Goal: Task Accomplishment & Management: Manage account settings

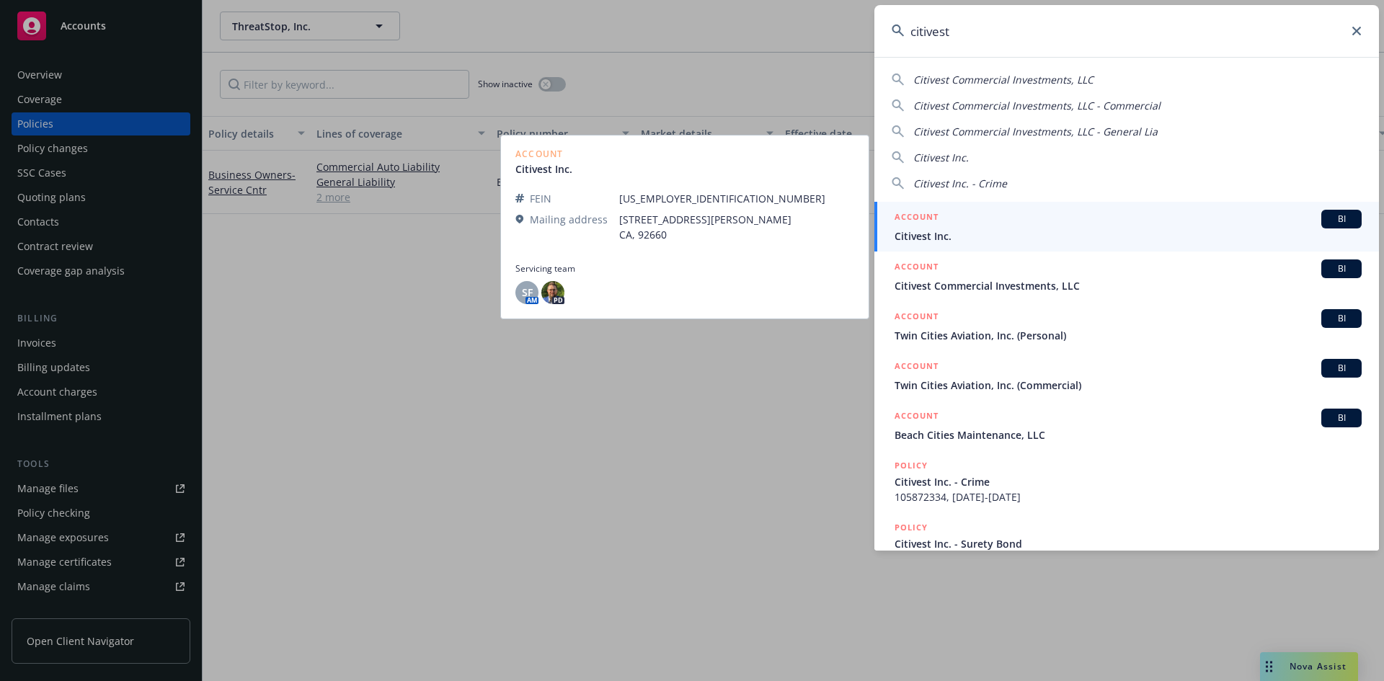
type input "citivest"
click at [909, 212] on h5 "ACCOUNT" at bounding box center [917, 218] width 44 height 17
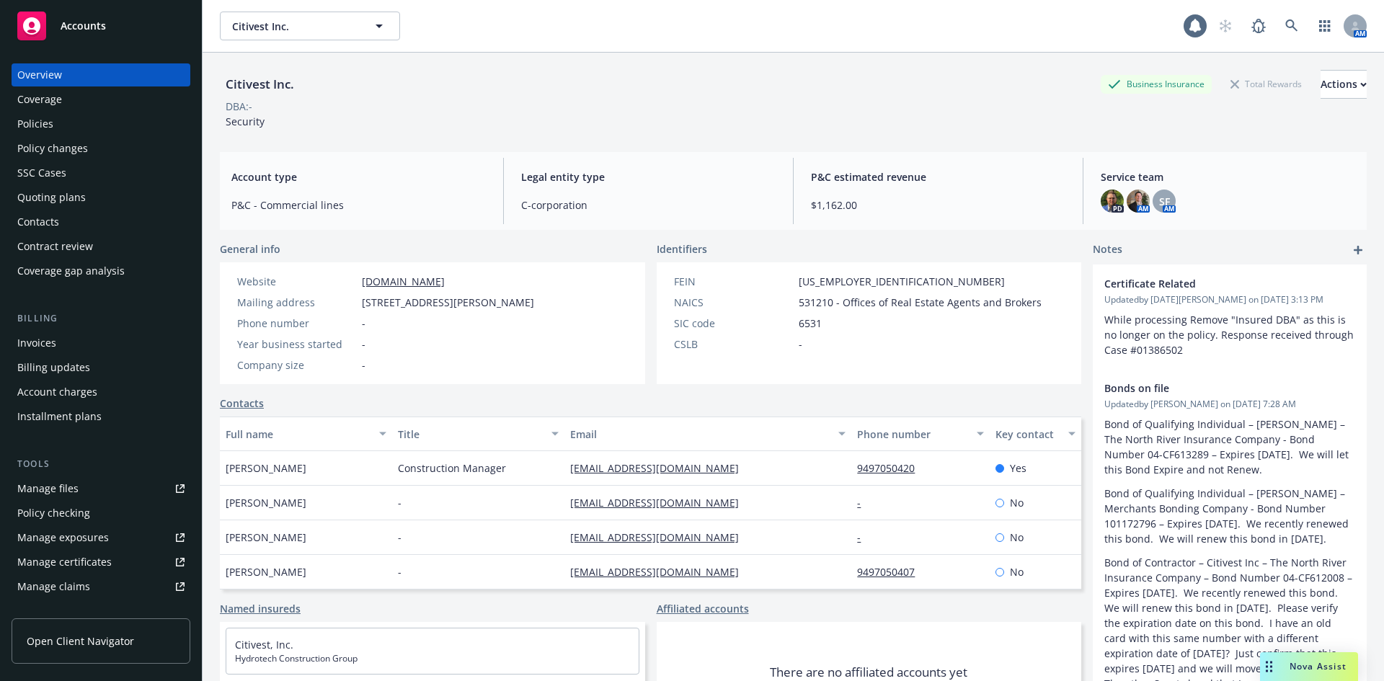
click at [50, 349] on div "Invoices" at bounding box center [36, 343] width 39 height 23
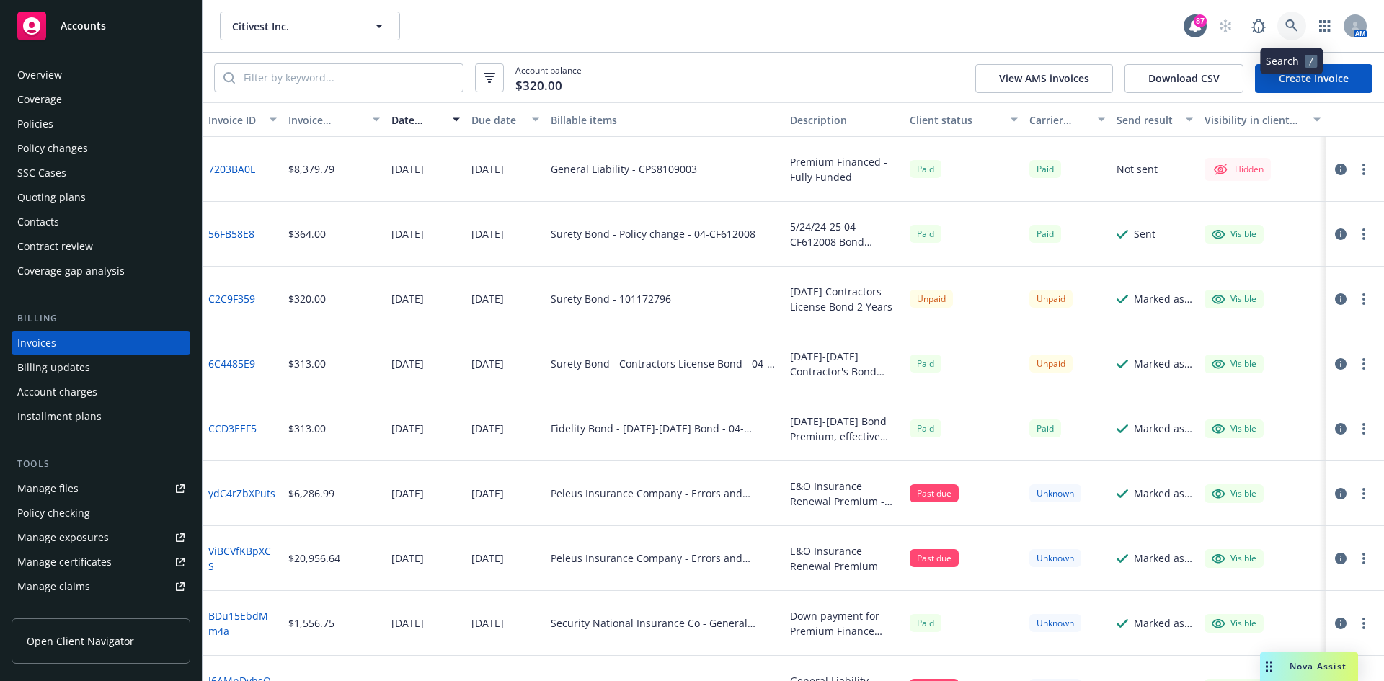
click at [1287, 23] on icon at bounding box center [1291, 25] width 13 height 13
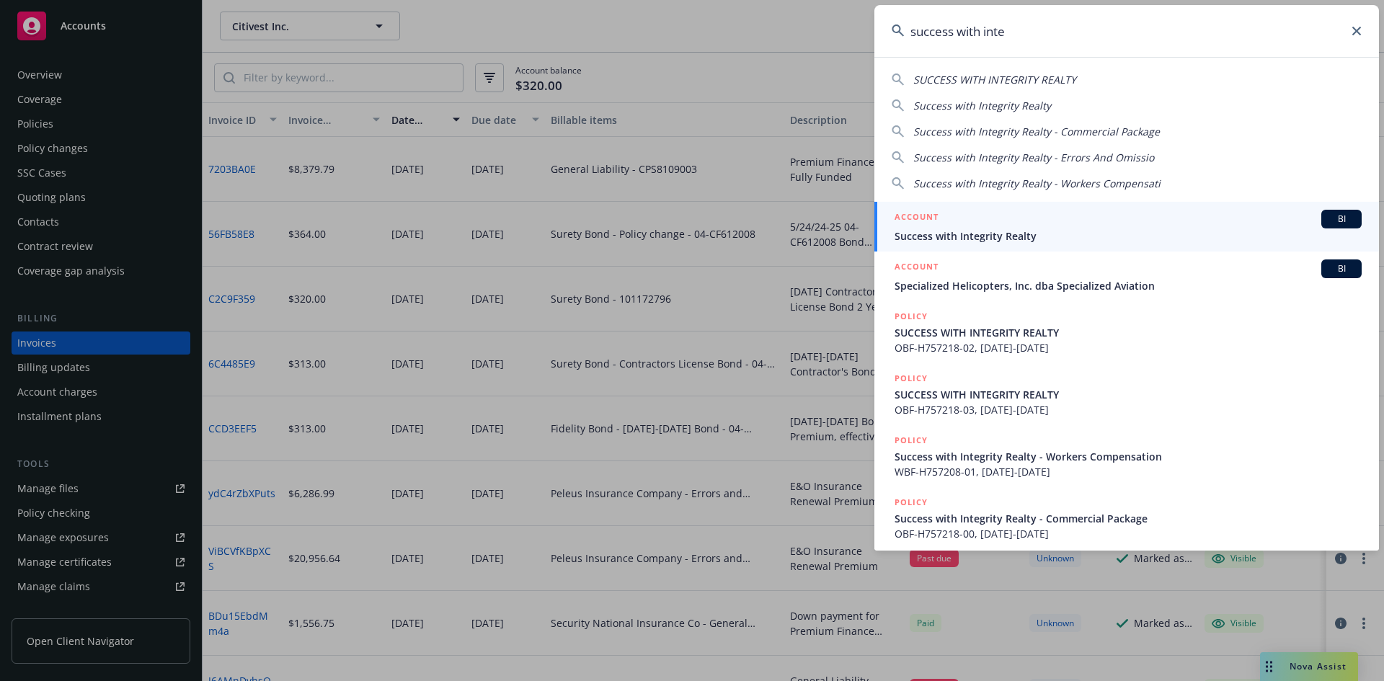
type input "success with inte"
click at [917, 215] on h5 "ACCOUNT" at bounding box center [917, 218] width 44 height 17
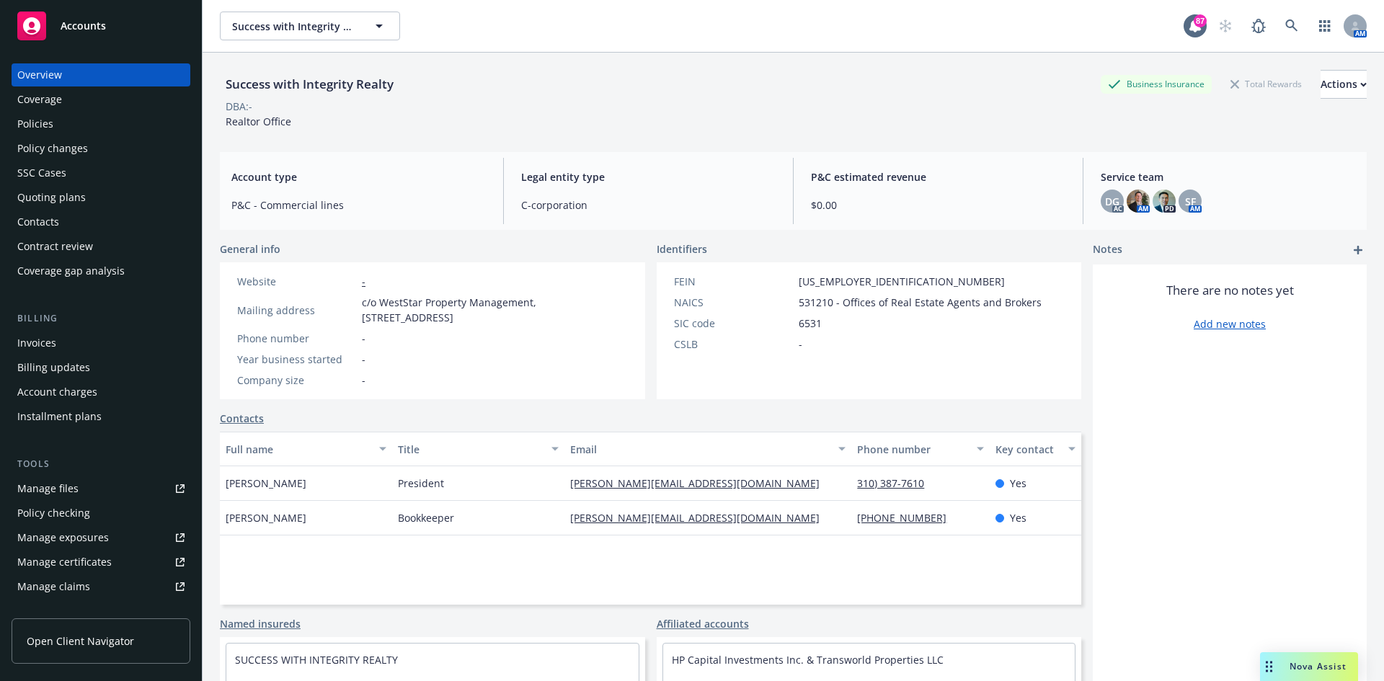
click at [79, 125] on div "Policies" at bounding box center [100, 123] width 167 height 23
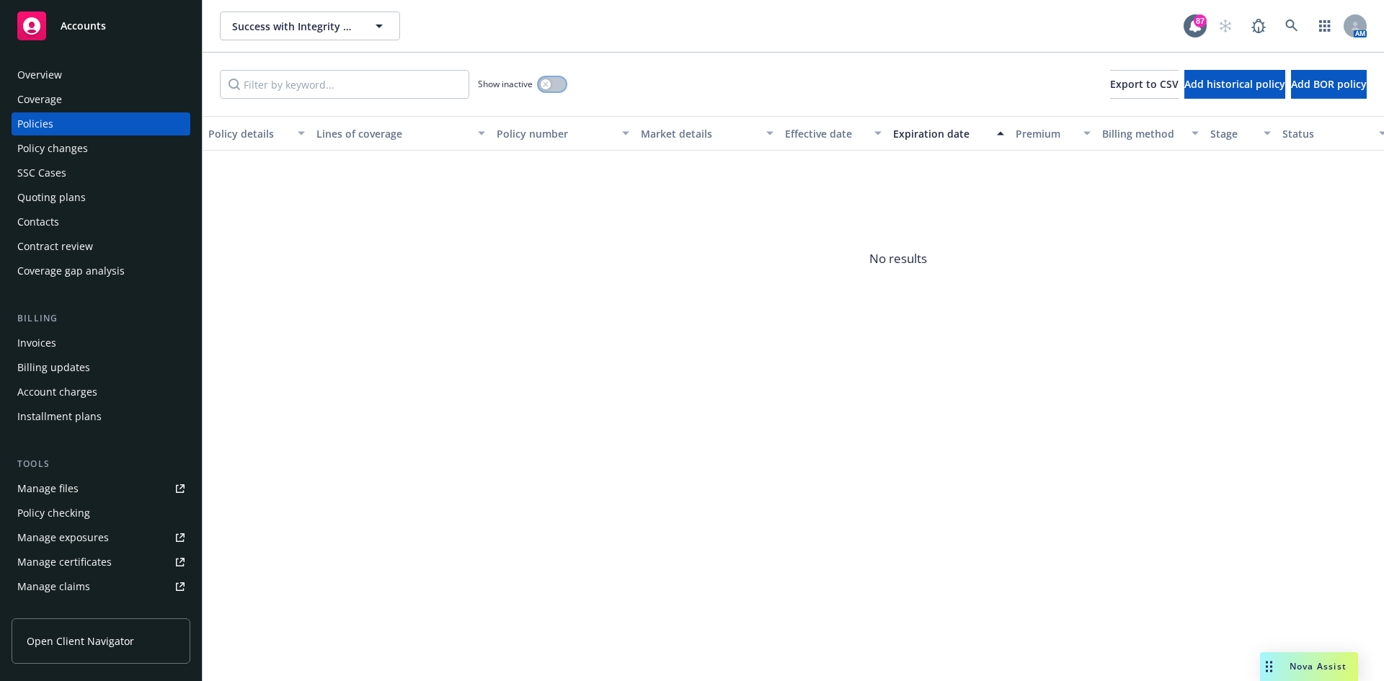
click at [542, 86] on div "button" at bounding box center [546, 84] width 10 height 10
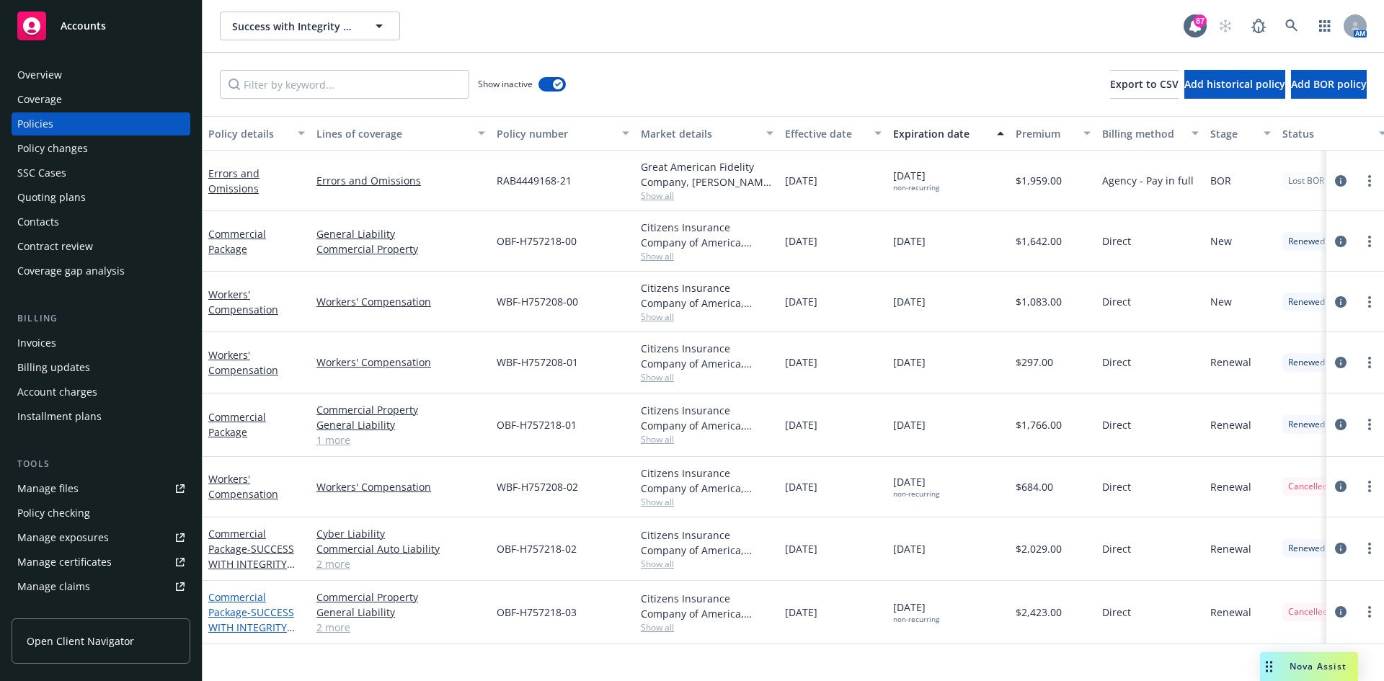
click at [253, 615] on span "- SUCCESS WITH INTEGRITY REALTY" at bounding box center [251, 628] width 87 height 44
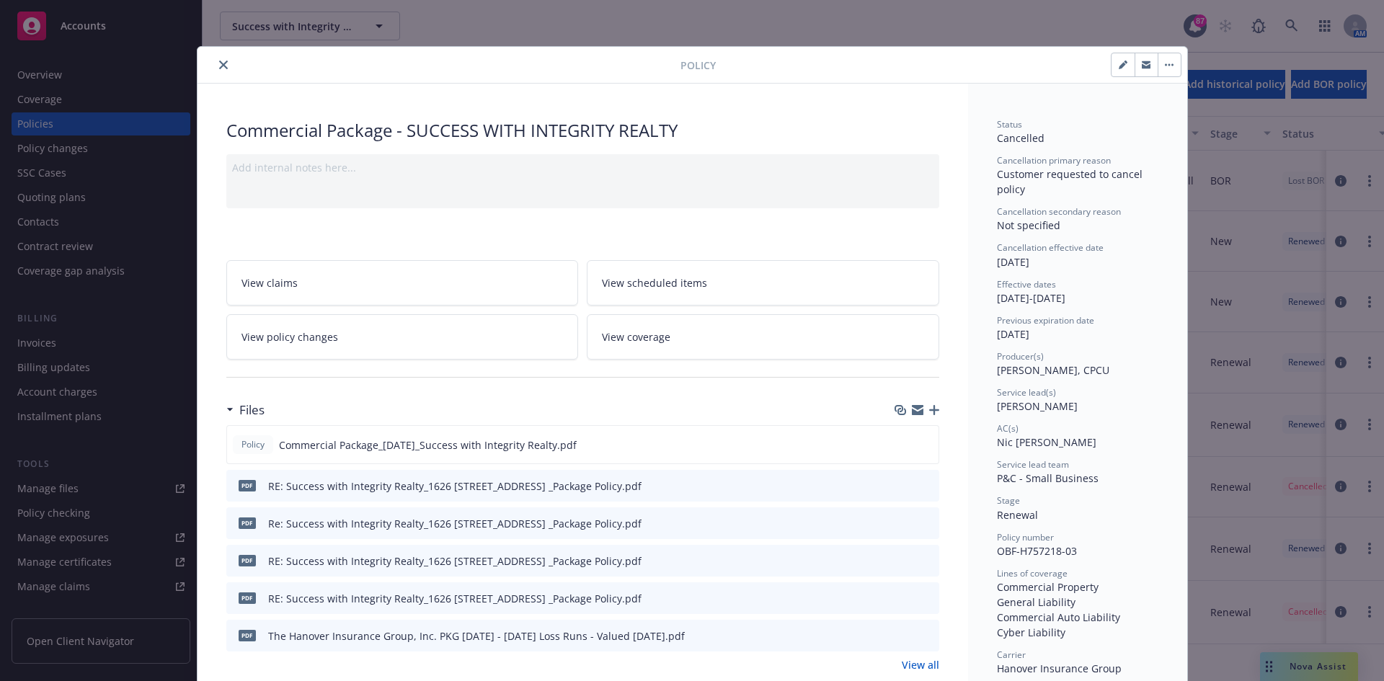
click at [221, 61] on icon "close" at bounding box center [223, 65] width 9 height 9
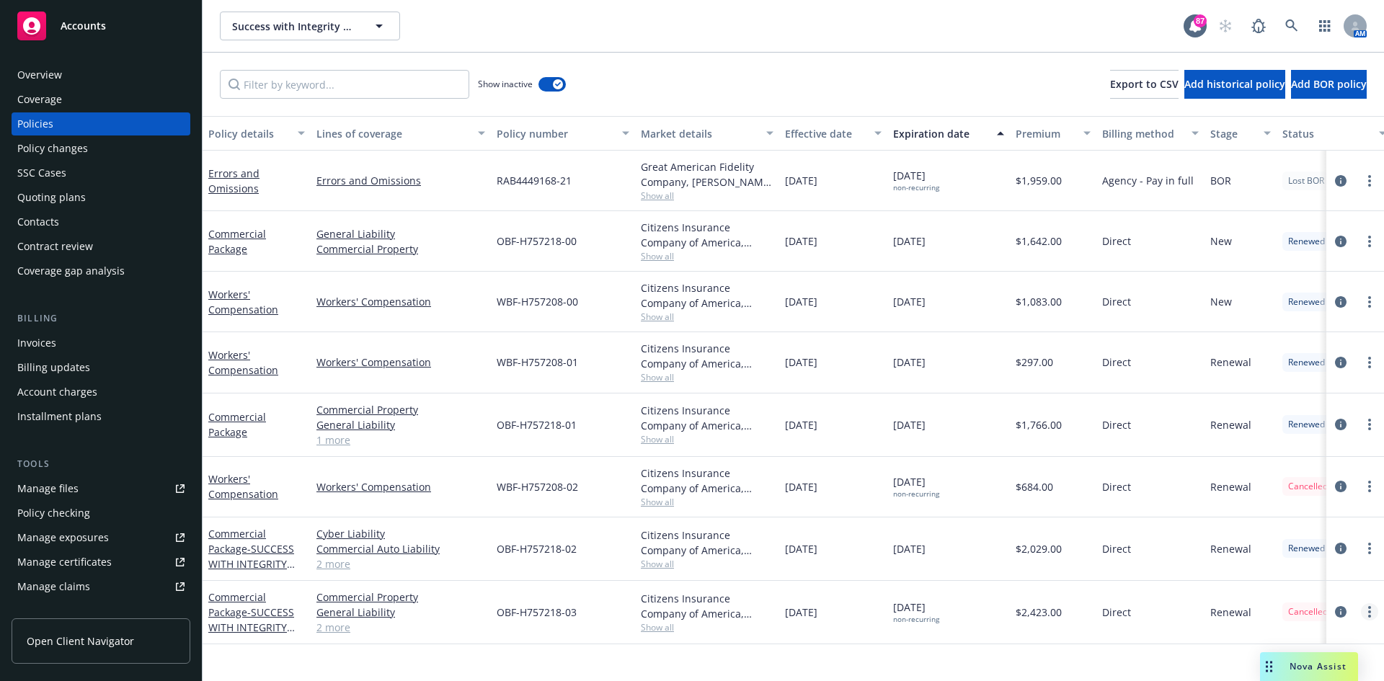
click at [1370, 614] on icon "more" at bounding box center [1369, 612] width 3 height 12
click at [1286, 418] on link "Renew with incumbent" at bounding box center [1298, 420] width 169 height 29
select select "12"
select select "CA"
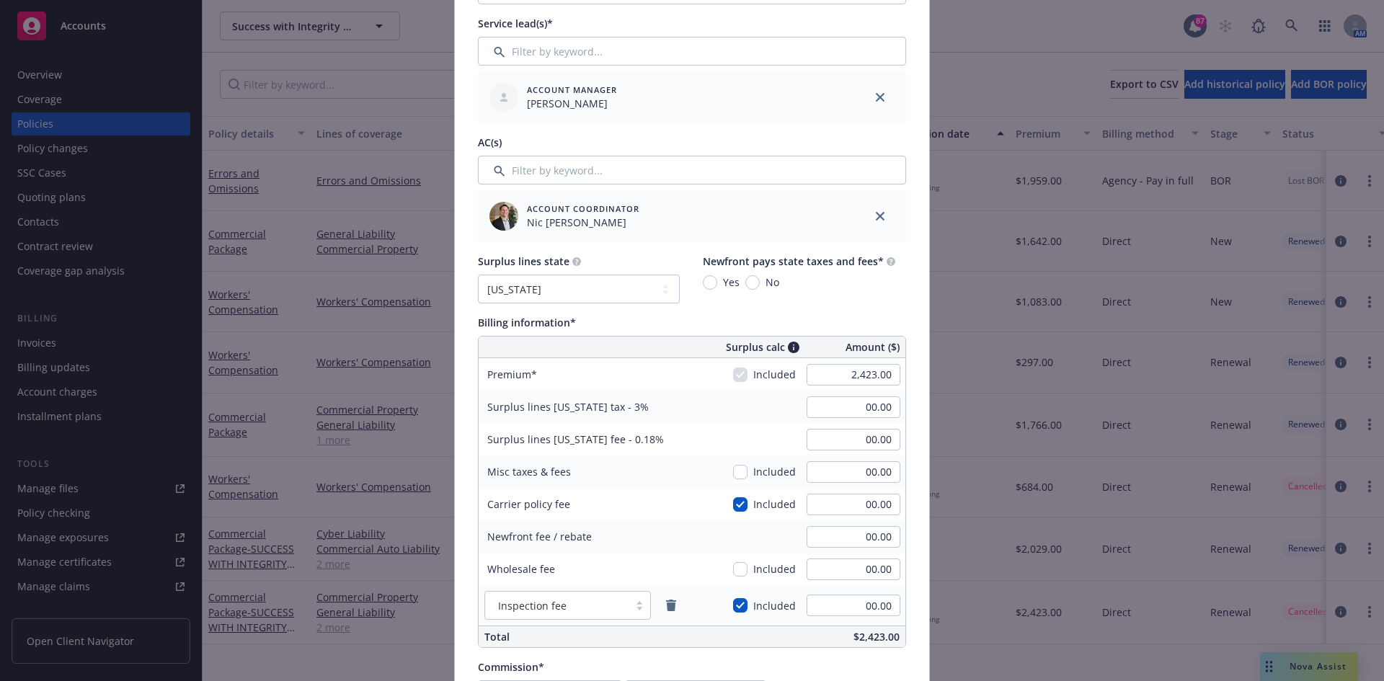
scroll to position [649, 0]
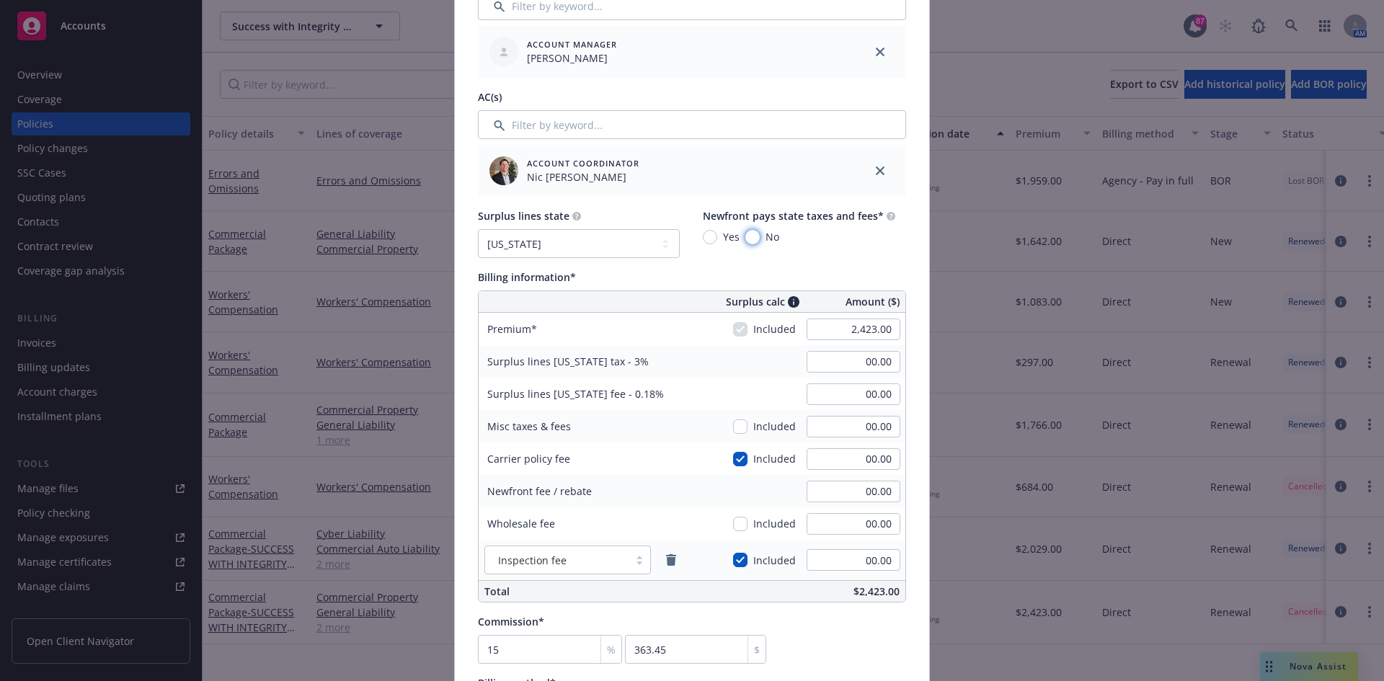
click at [748, 236] on input "No" at bounding box center [752, 237] width 14 height 14
radio input "true"
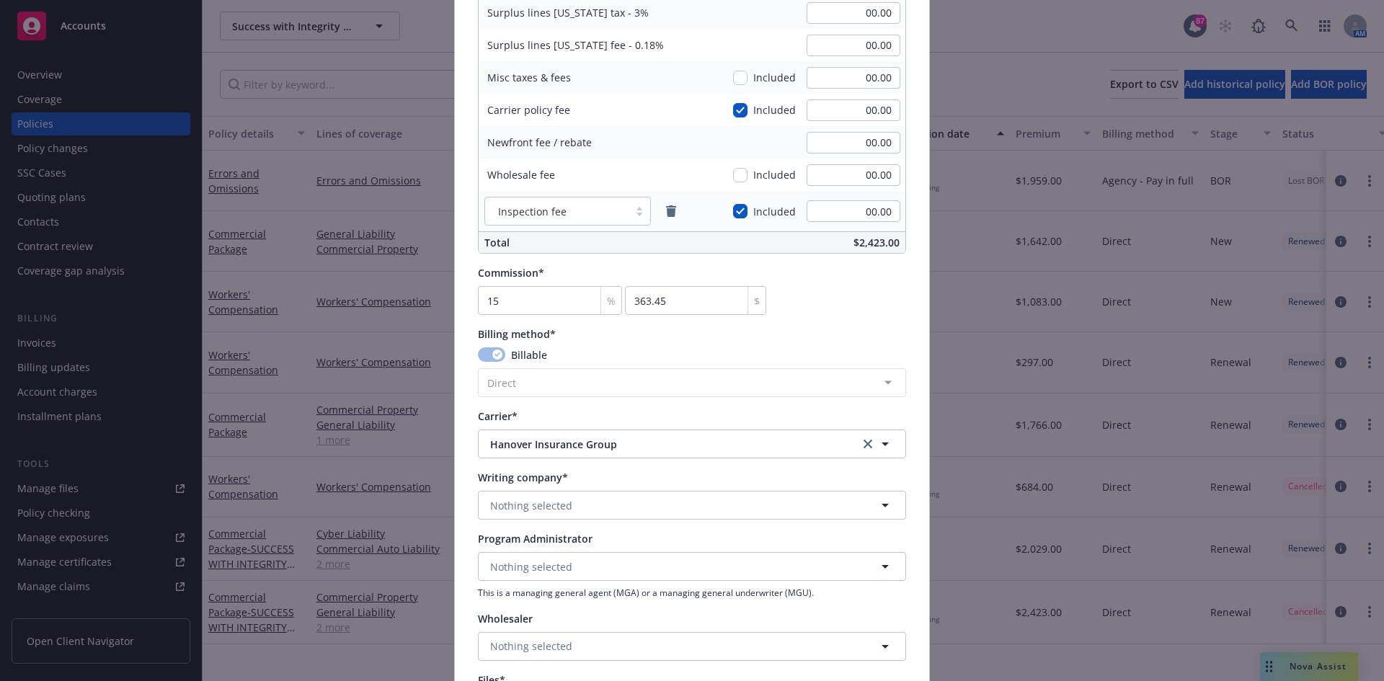
scroll to position [1081, 0]
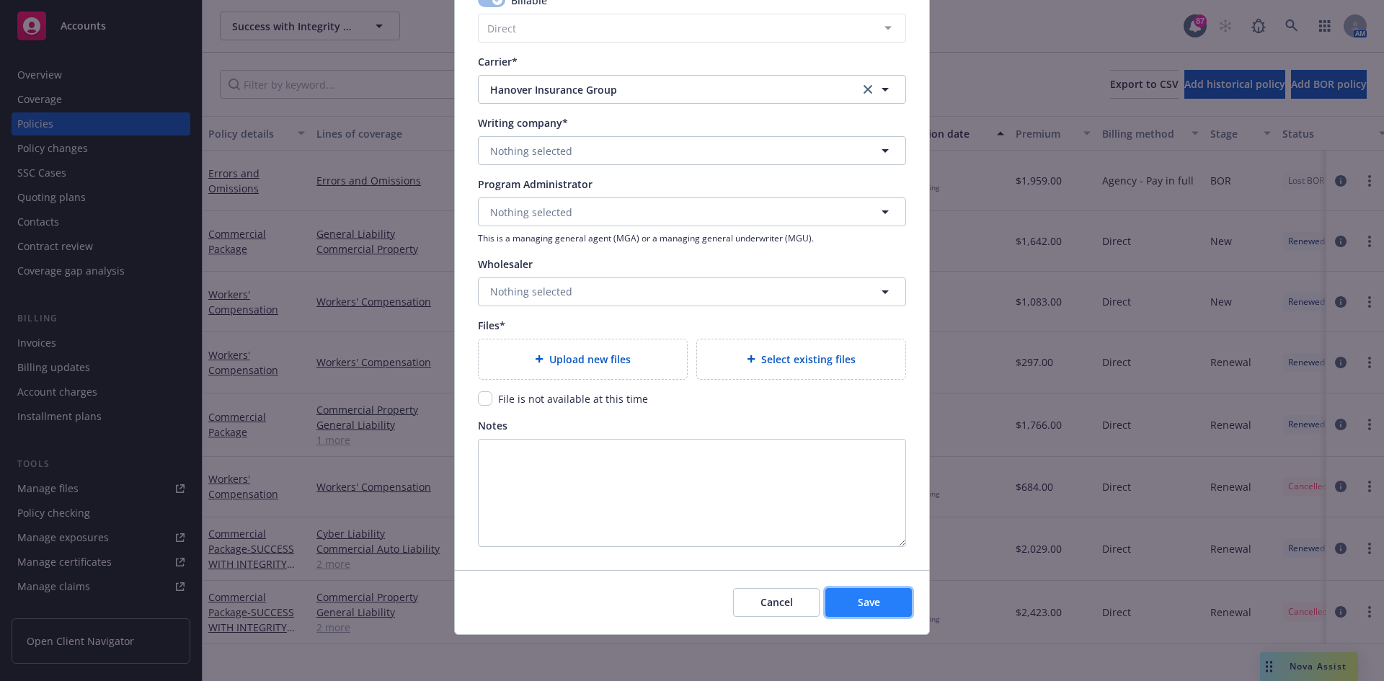
click at [863, 606] on span "Save" at bounding box center [869, 602] width 22 height 14
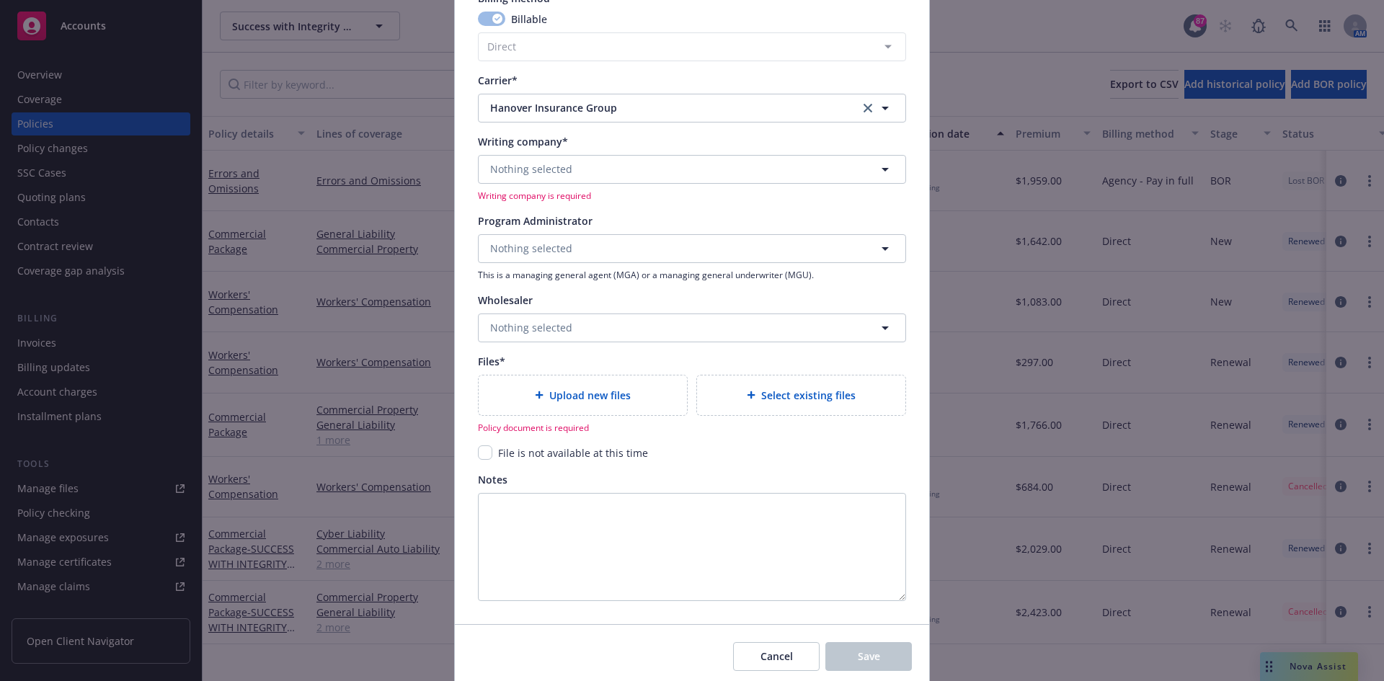
scroll to position [1371, 0]
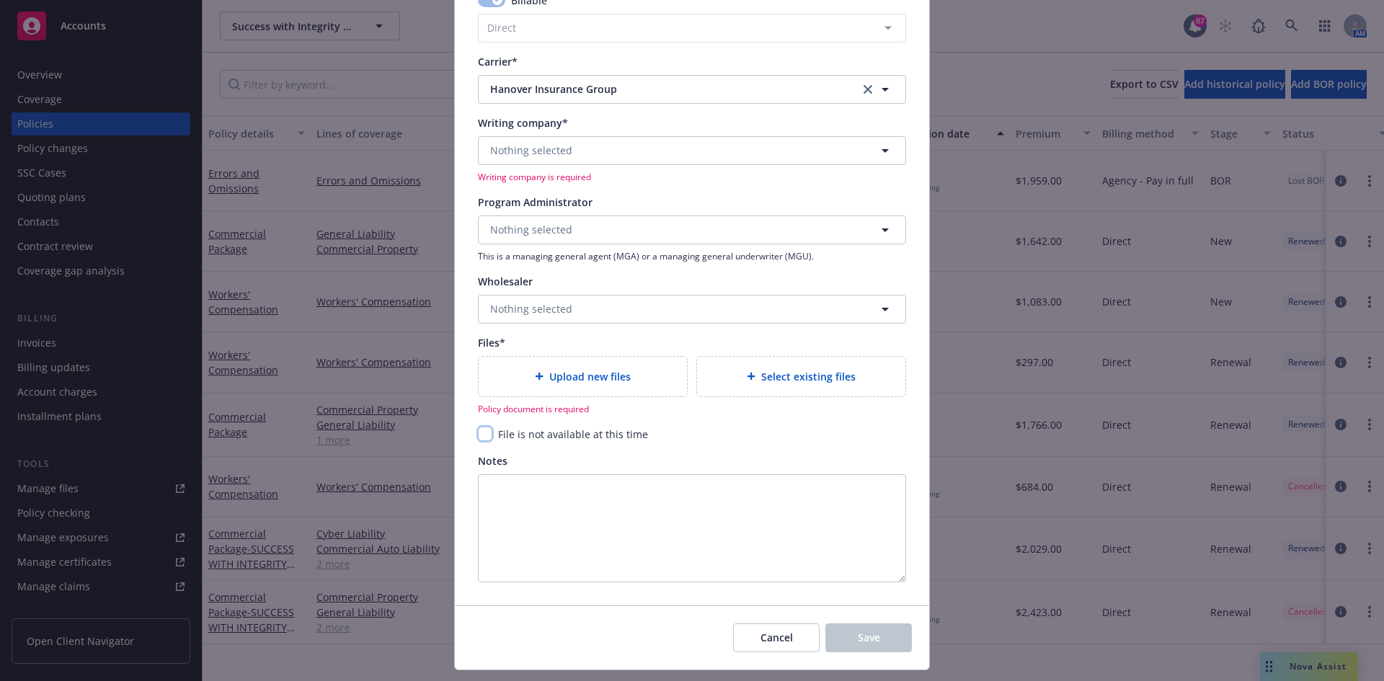
click at [484, 431] on input "checkbox" at bounding box center [485, 434] width 14 height 14
checkbox input "true"
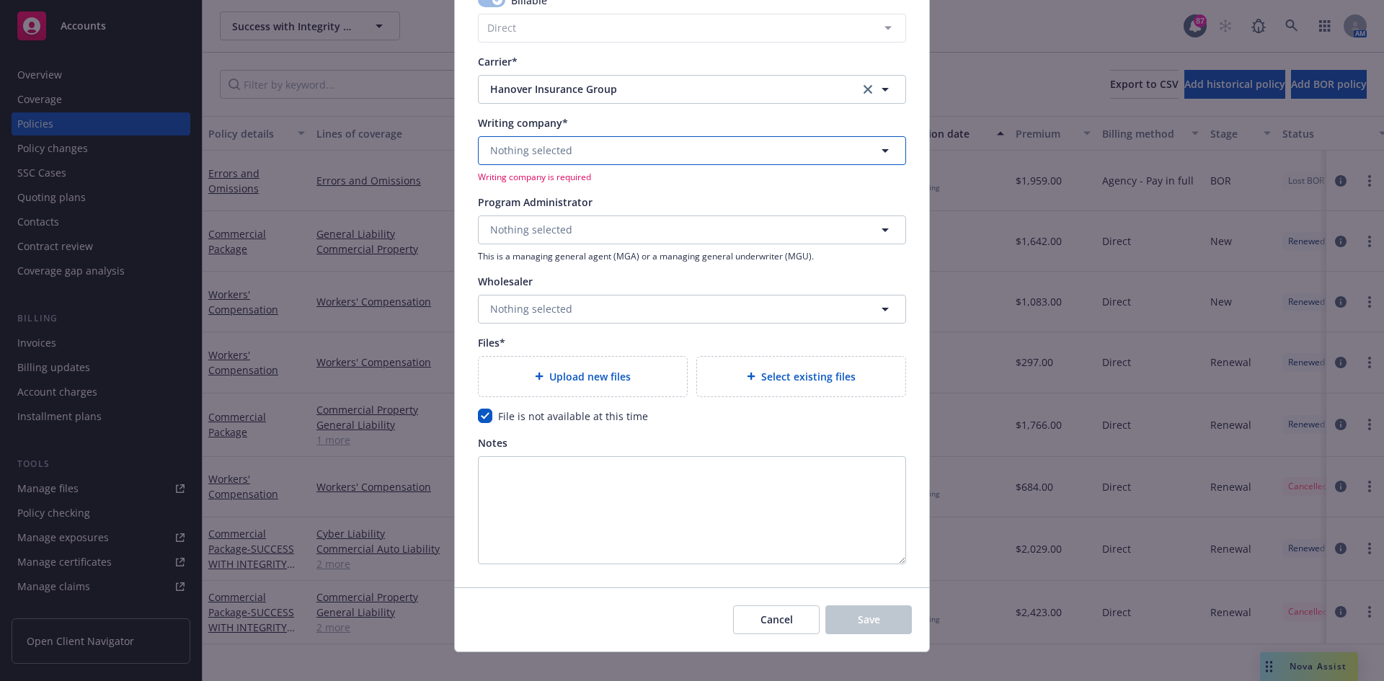
click at [505, 161] on button "Nothing selected" at bounding box center [692, 150] width 428 height 29
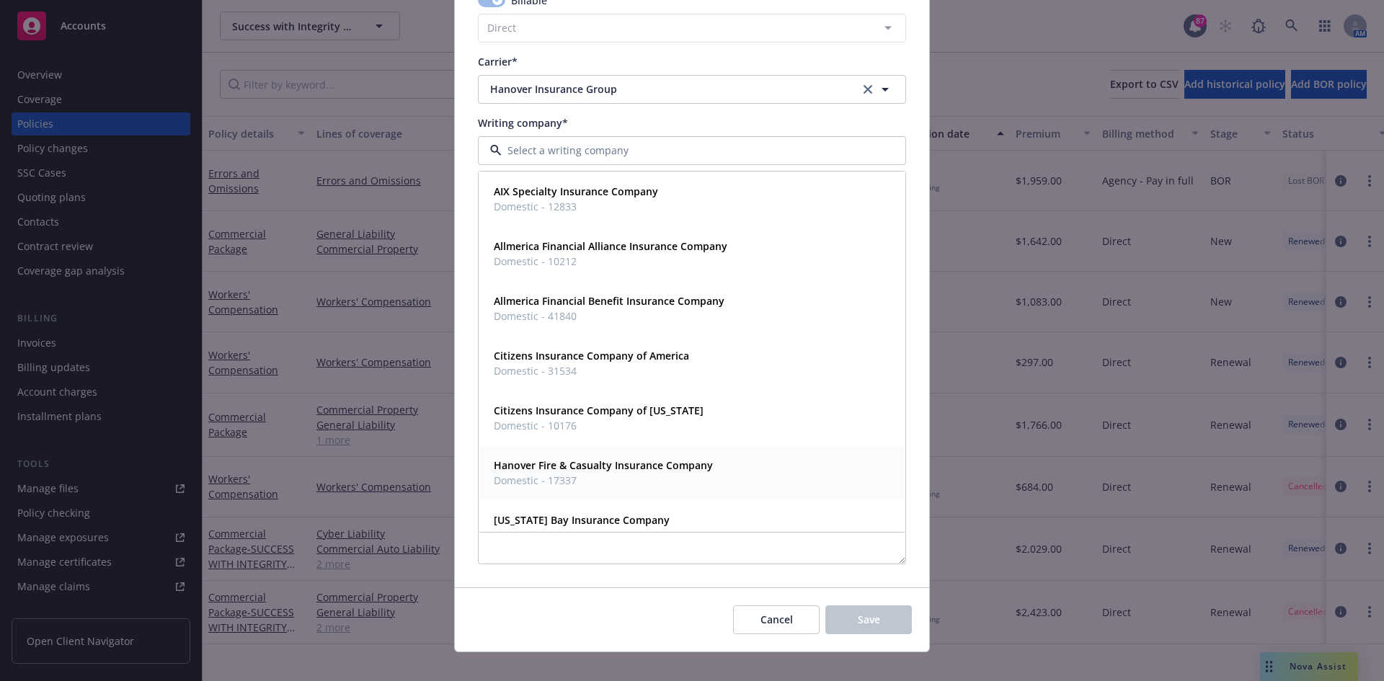
click at [671, 461] on strong "Hanover Fire & Casualty Insurance Company" at bounding box center [603, 465] width 219 height 14
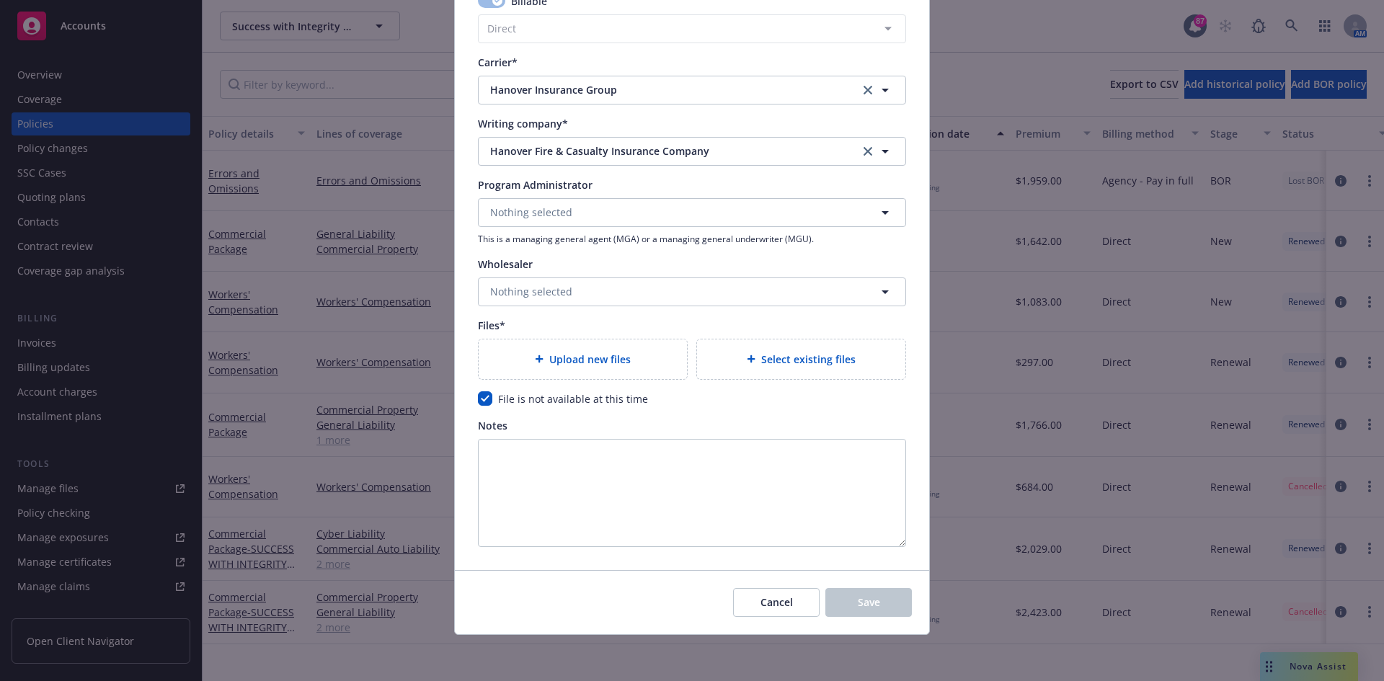
scroll to position [1370, 0]
click at [853, 497] on textarea "Notes" at bounding box center [692, 493] width 428 height 108
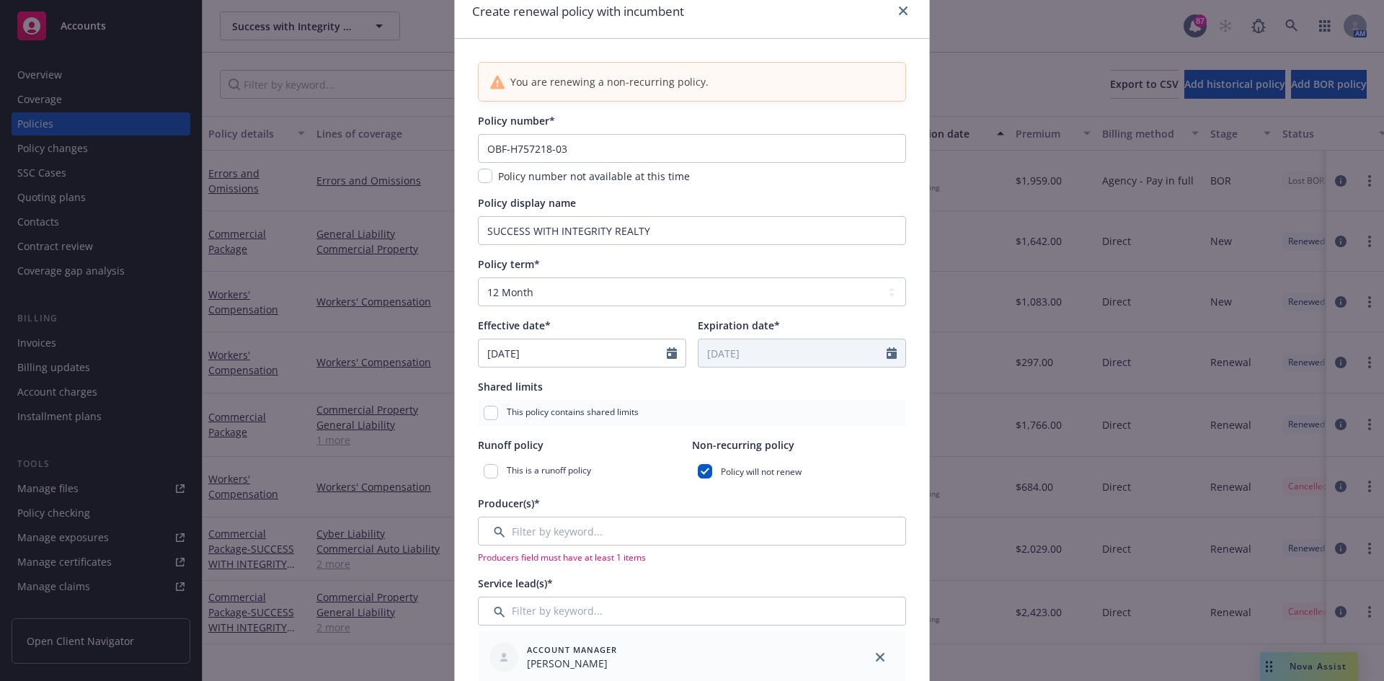
scroll to position [145, 0]
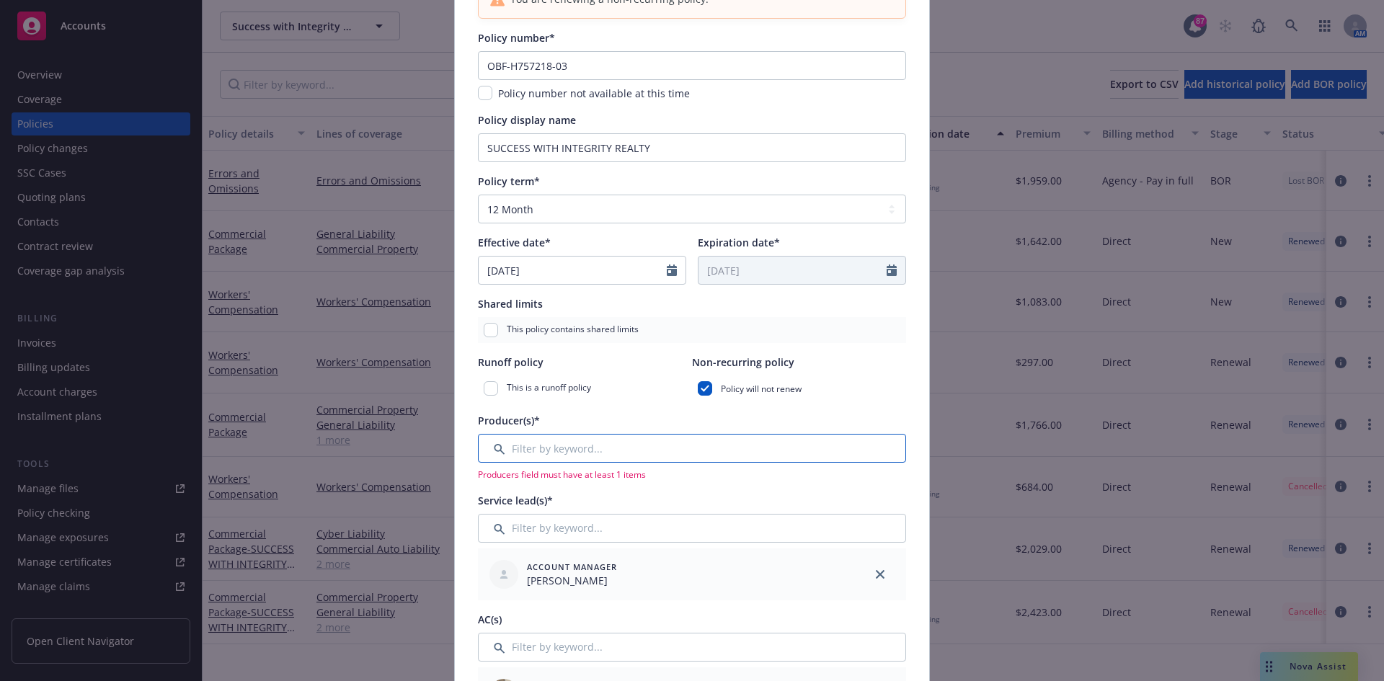
click at [558, 443] on input "Filter by keyword..." at bounding box center [692, 448] width 428 height 29
type input "n"
type input "s"
click at [704, 379] on div "Policy will not renew" at bounding box center [799, 389] width 214 height 26
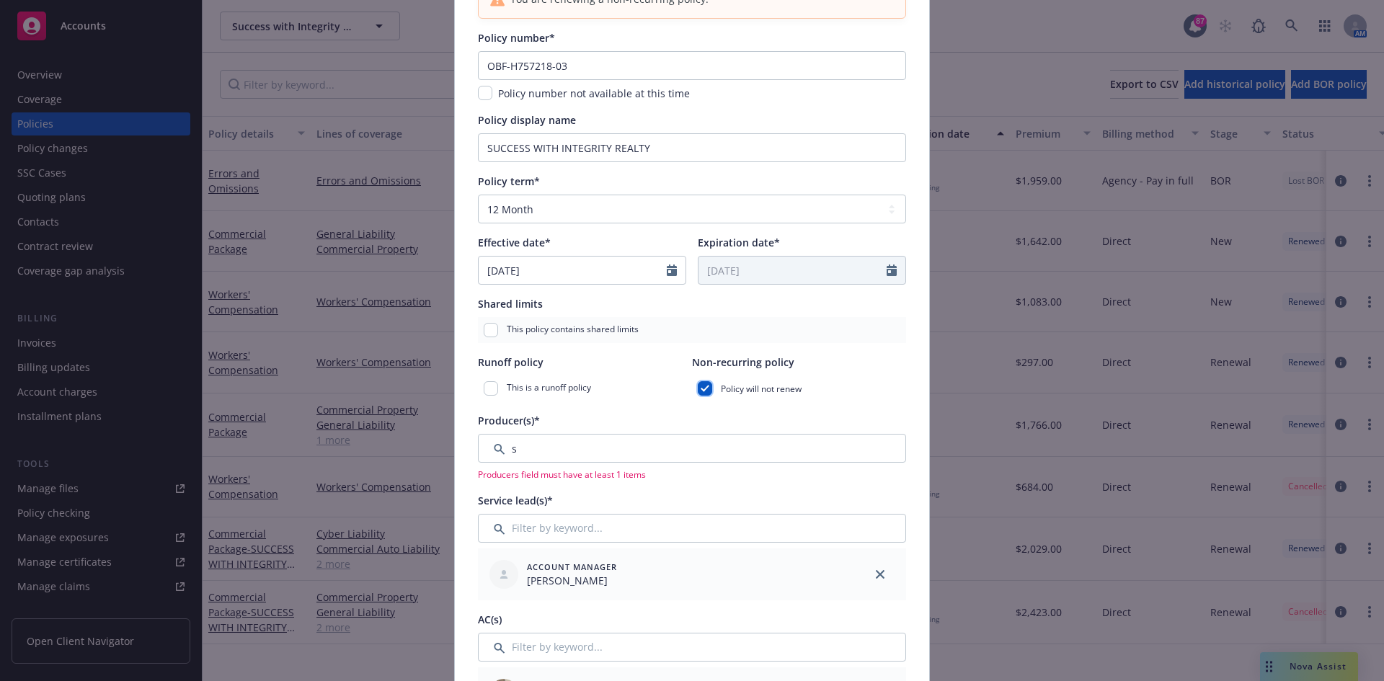
click at [700, 388] on input "checkbox" at bounding box center [705, 388] width 14 height 14
checkbox input "false"
click at [583, 446] on input "Filter by keyword..." at bounding box center [692, 448] width 428 height 29
drag, startPoint x: 550, startPoint y: 454, endPoint x: 469, endPoint y: 453, distance: 81.5
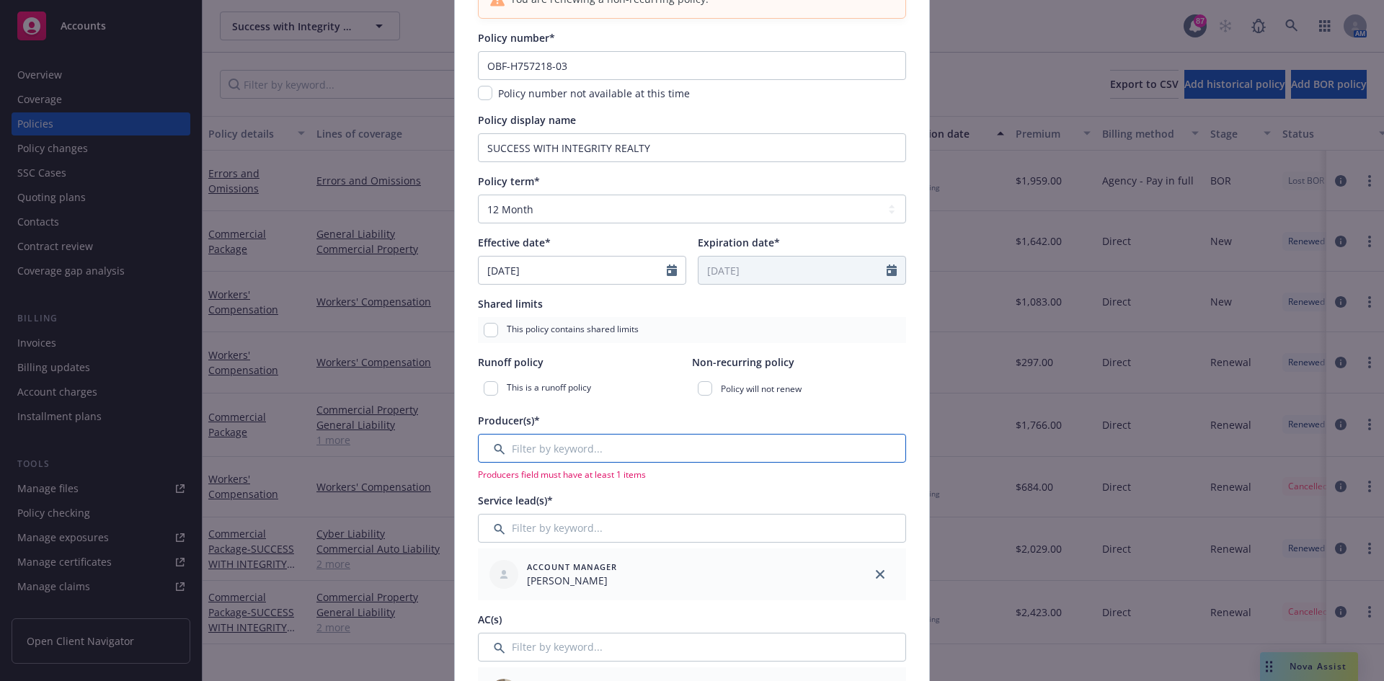
click at [493, 449] on input "Filter by keyword..." at bounding box center [692, 448] width 428 height 29
click at [490, 444] on input "Filter by keyword..." at bounding box center [692, 448] width 428 height 29
type input "n"
drag, startPoint x: 512, startPoint y: 440, endPoint x: 464, endPoint y: 443, distance: 48.4
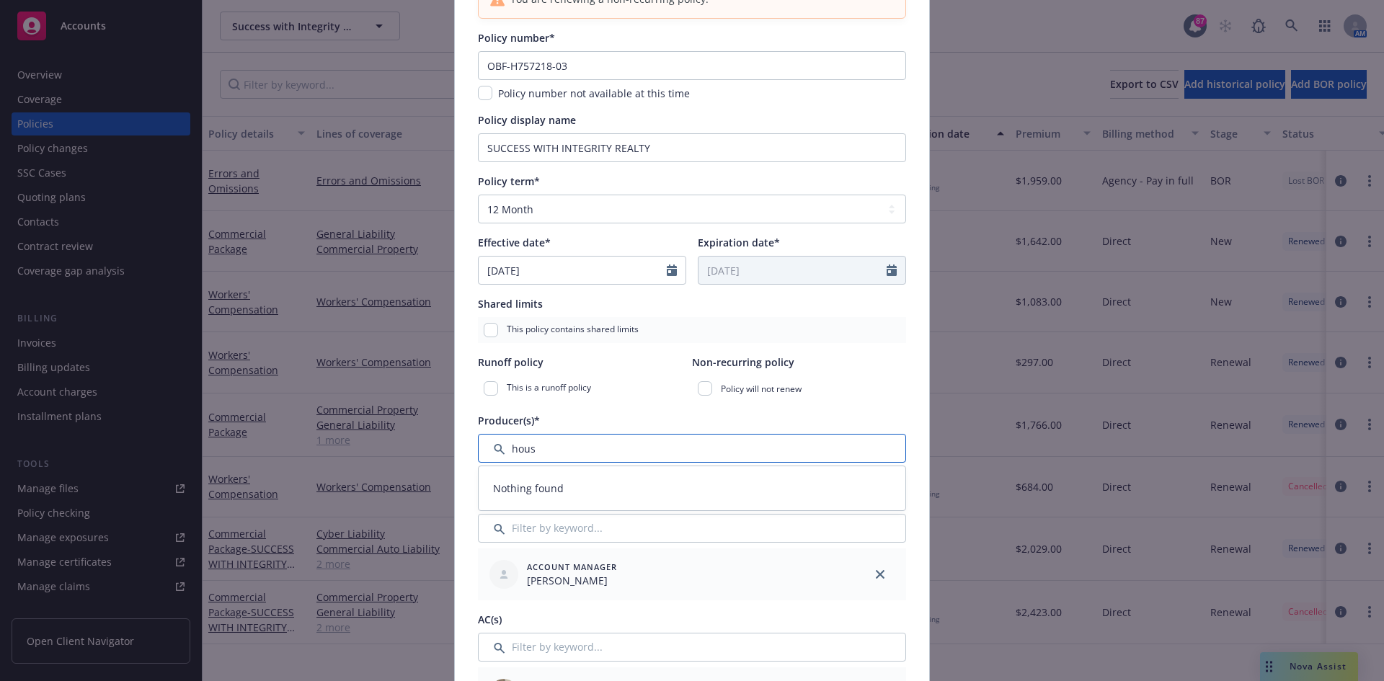
type input "hous"
click at [670, 369] on div "Runoff policy" at bounding box center [585, 362] width 214 height 15
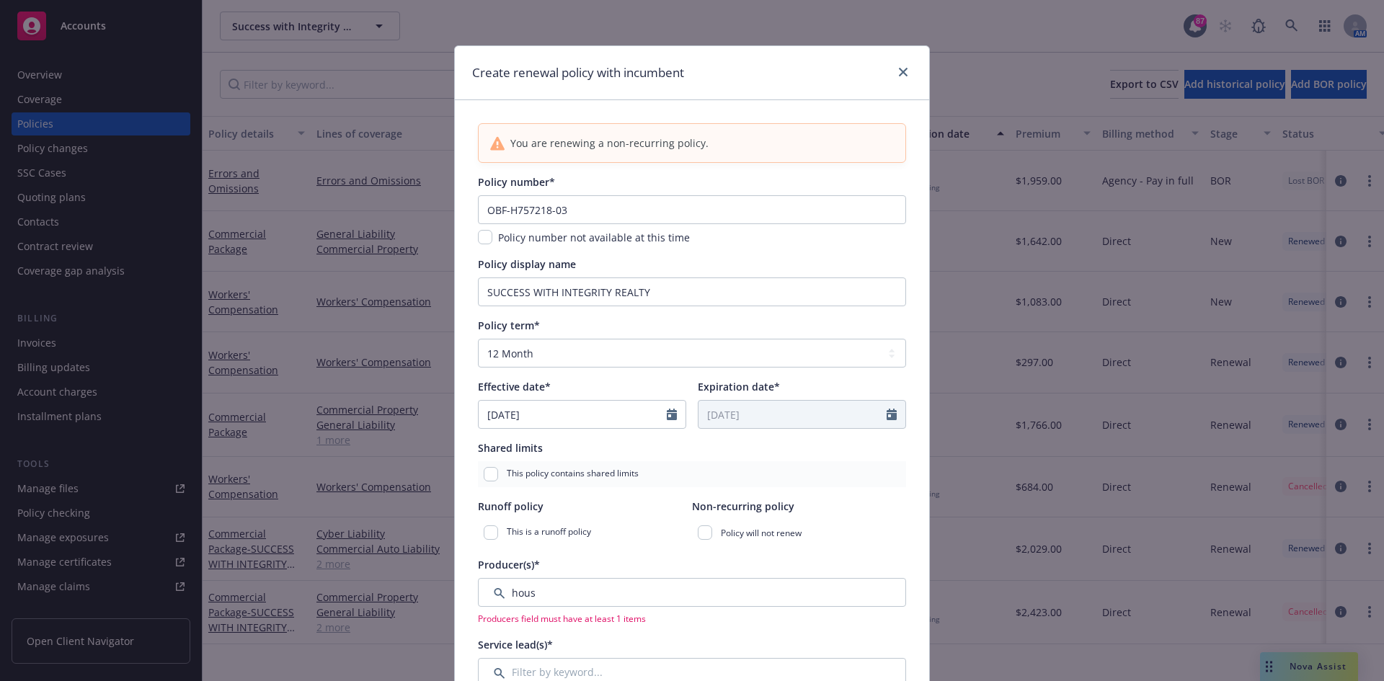
scroll to position [0, 0]
click at [904, 74] on link "close" at bounding box center [903, 72] width 17 height 17
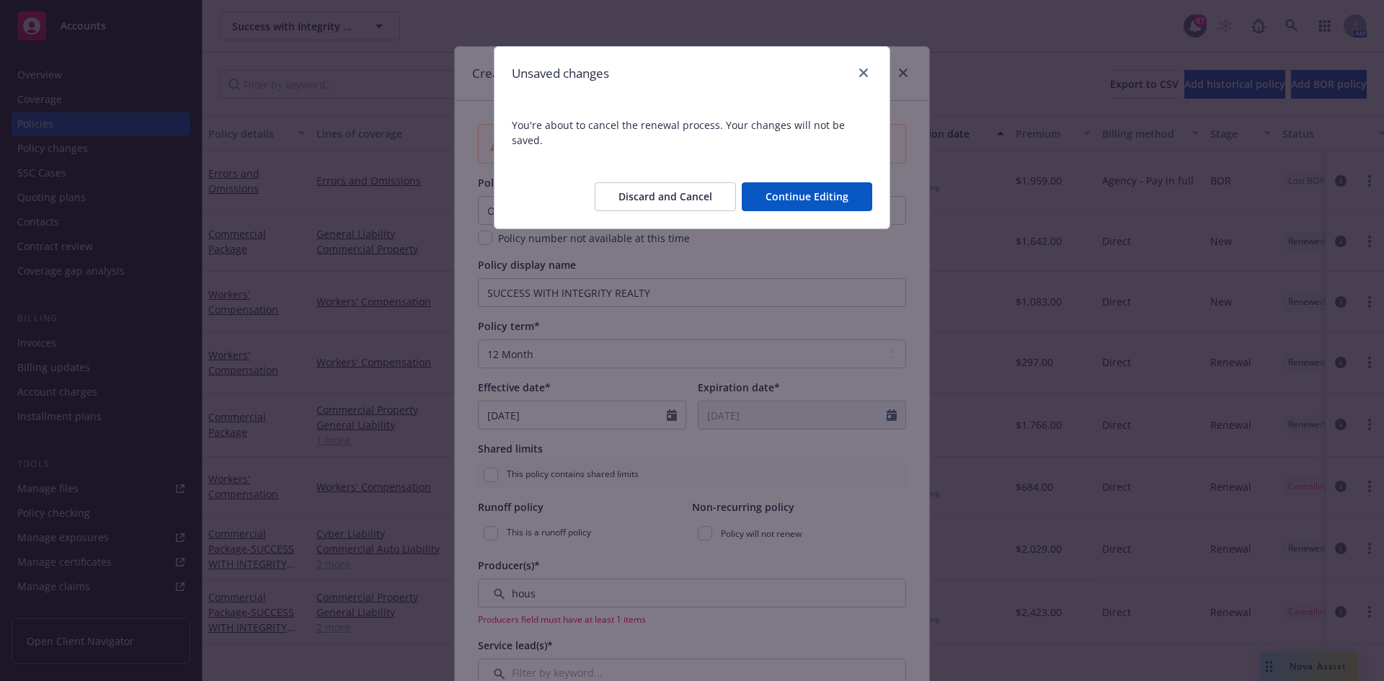
click at [694, 185] on button "Discard and Cancel" at bounding box center [665, 196] width 141 height 29
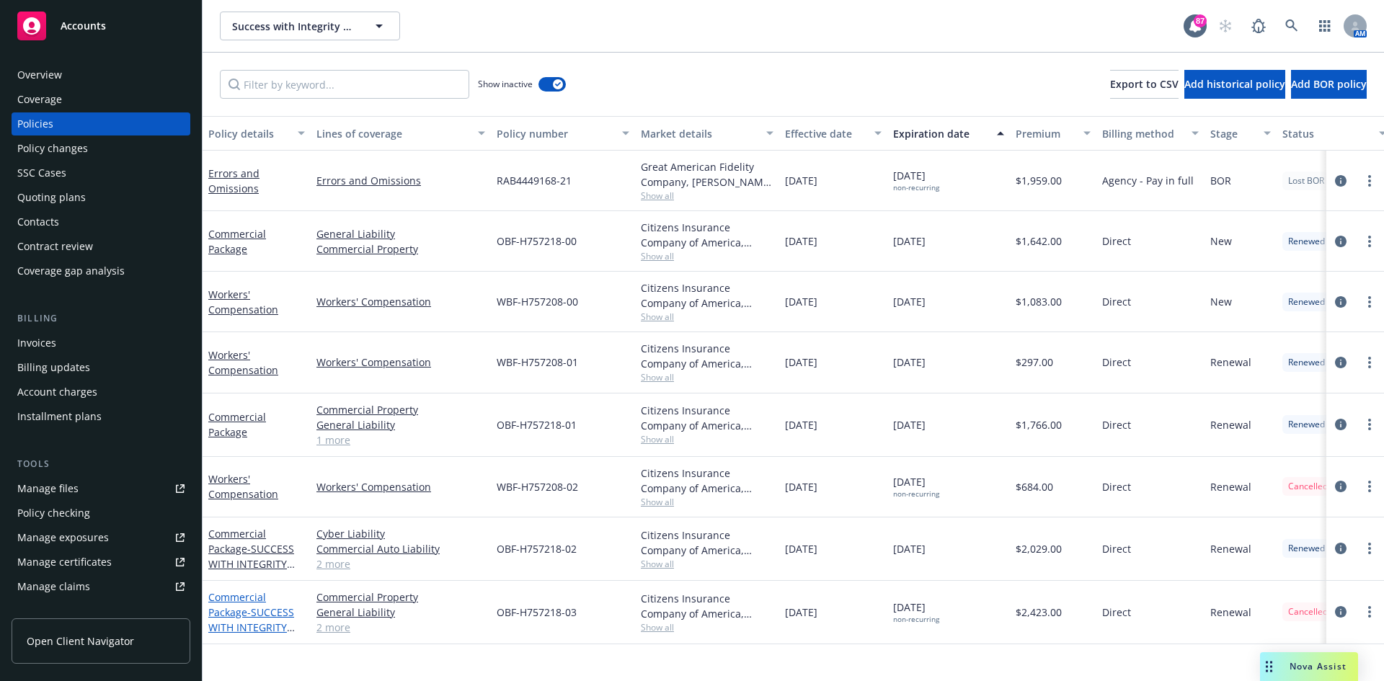
click at [260, 613] on span "- SUCCESS WITH INTEGRITY REALTY" at bounding box center [251, 628] width 87 height 44
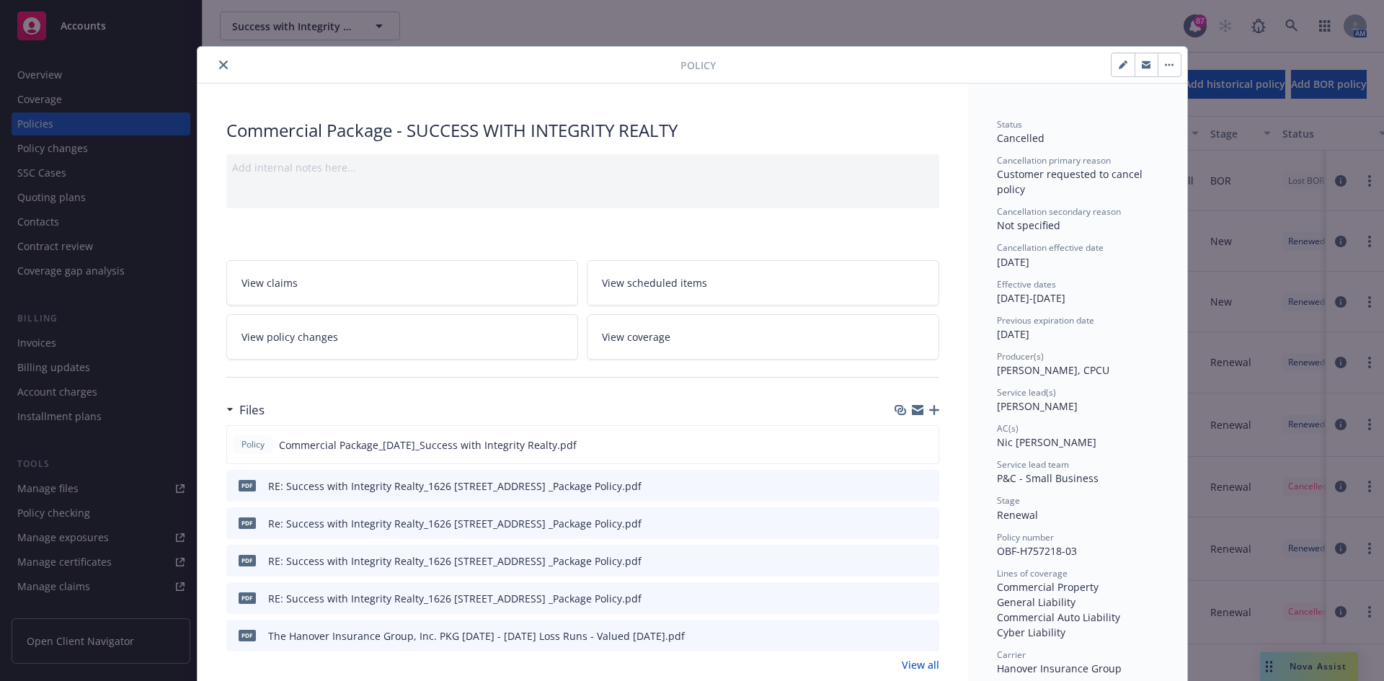
scroll to position [43, 0]
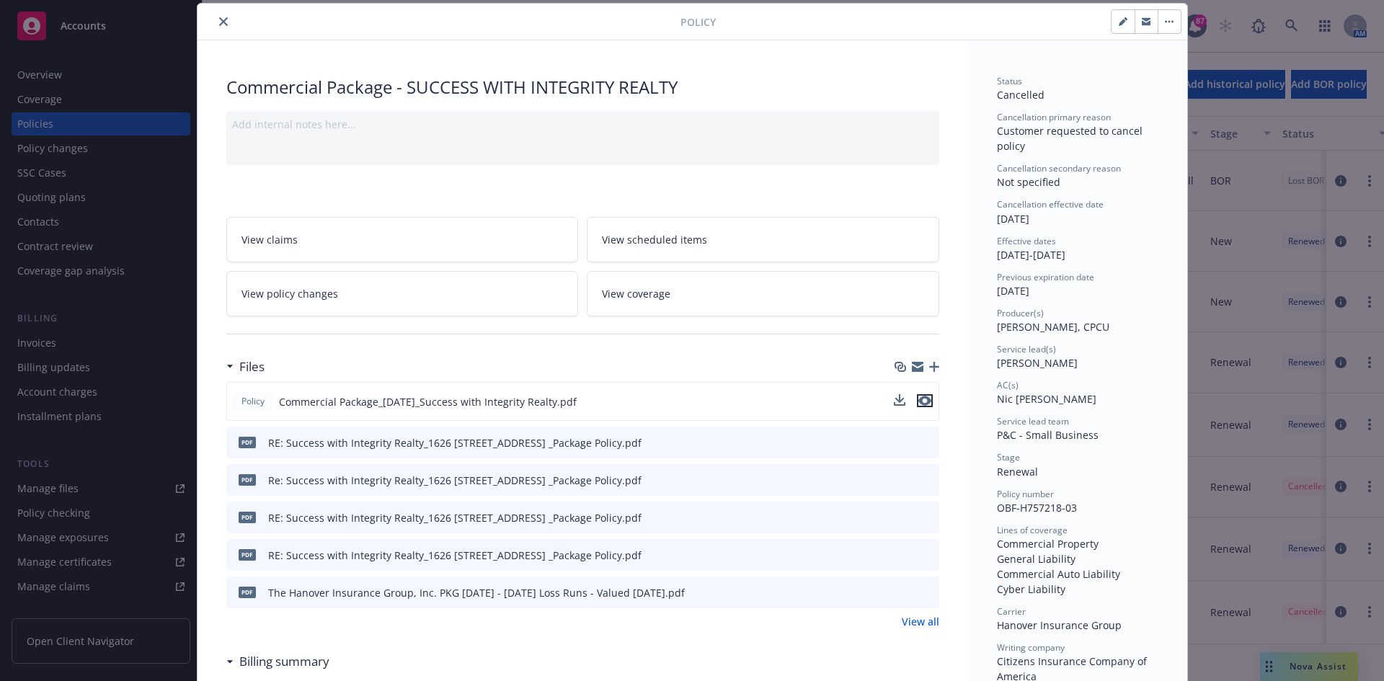
click at [920, 399] on icon "preview file" at bounding box center [924, 401] width 13 height 10
click at [218, 17] on button "close" at bounding box center [223, 21] width 17 height 17
click at [219, 20] on icon "close" at bounding box center [223, 21] width 9 height 9
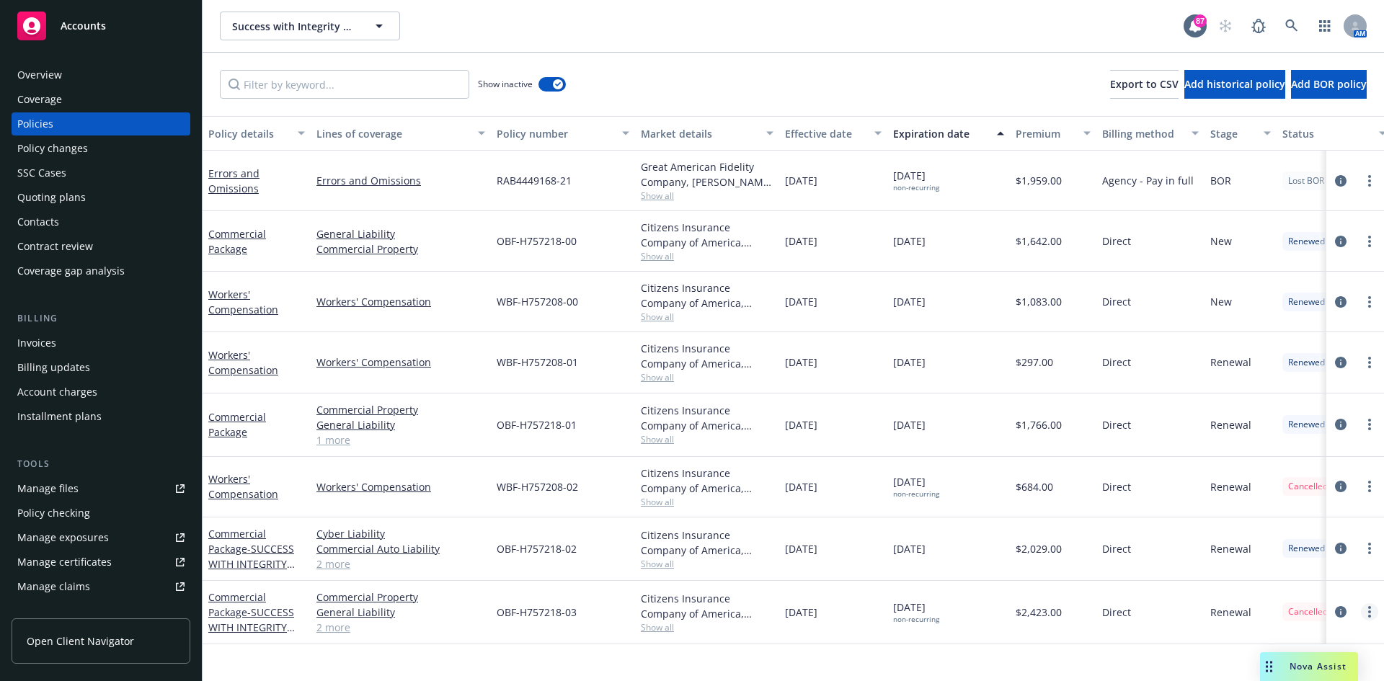
click at [1366, 611] on link "more" at bounding box center [1369, 611] width 17 height 17
click at [1280, 416] on link "Renew with incumbent" at bounding box center [1298, 420] width 169 height 29
select select "12"
select select "CA"
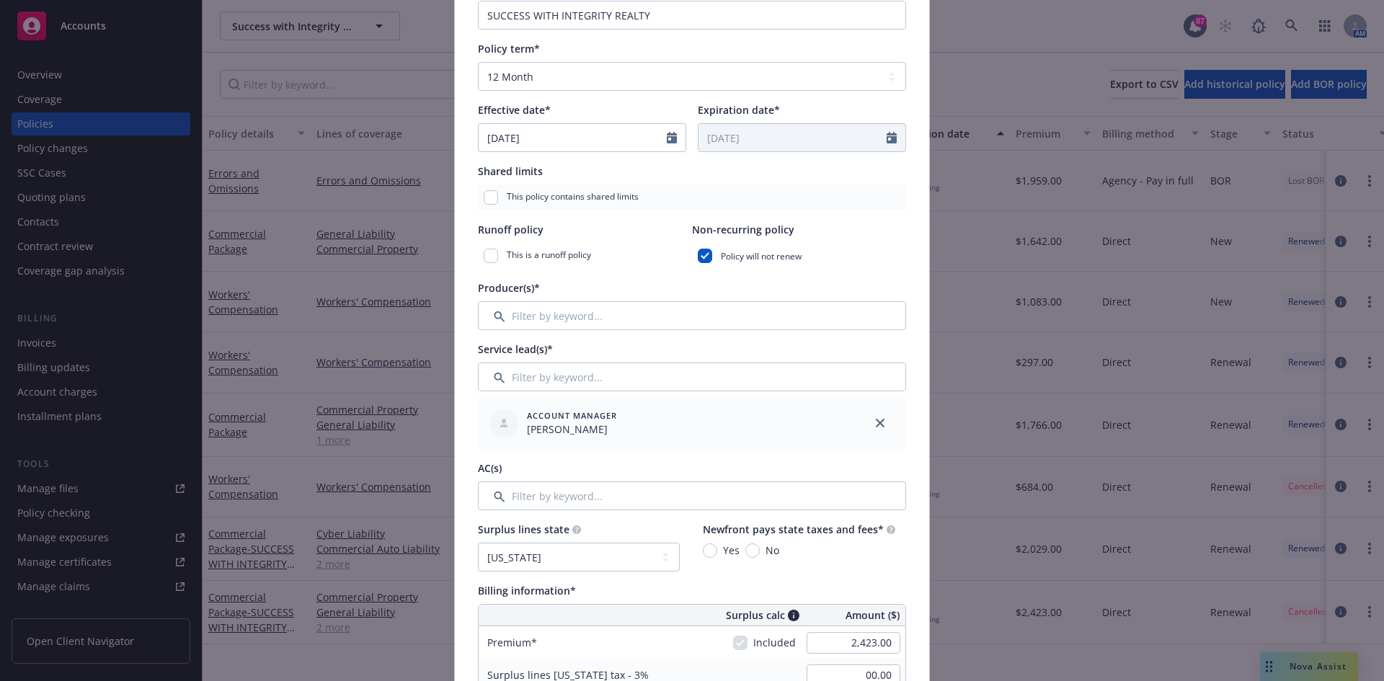
scroll to position [288, 0]
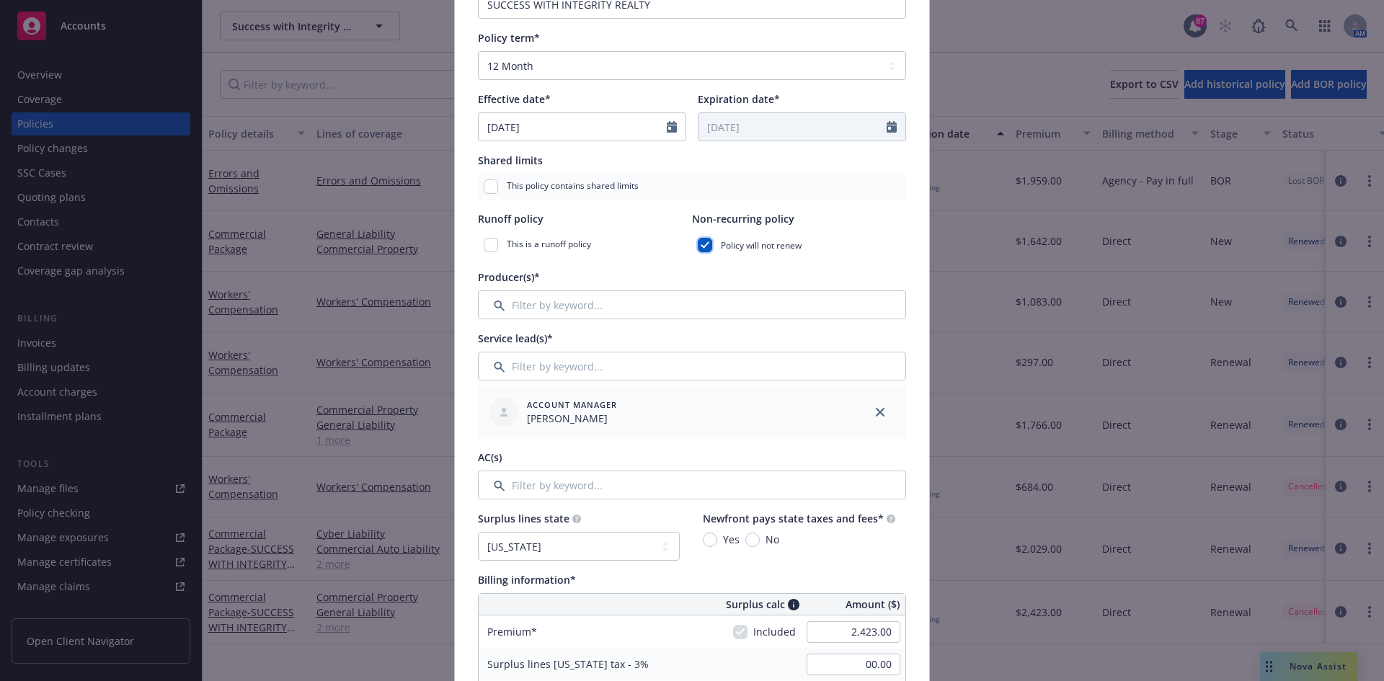
click at [698, 244] on input "checkbox" at bounding box center [705, 245] width 14 height 14
checkbox input "false"
click at [595, 301] on input "Filter by keyword..." at bounding box center [692, 305] width 428 height 29
click at [569, 298] on input "Filter by keyword..." at bounding box center [692, 305] width 428 height 29
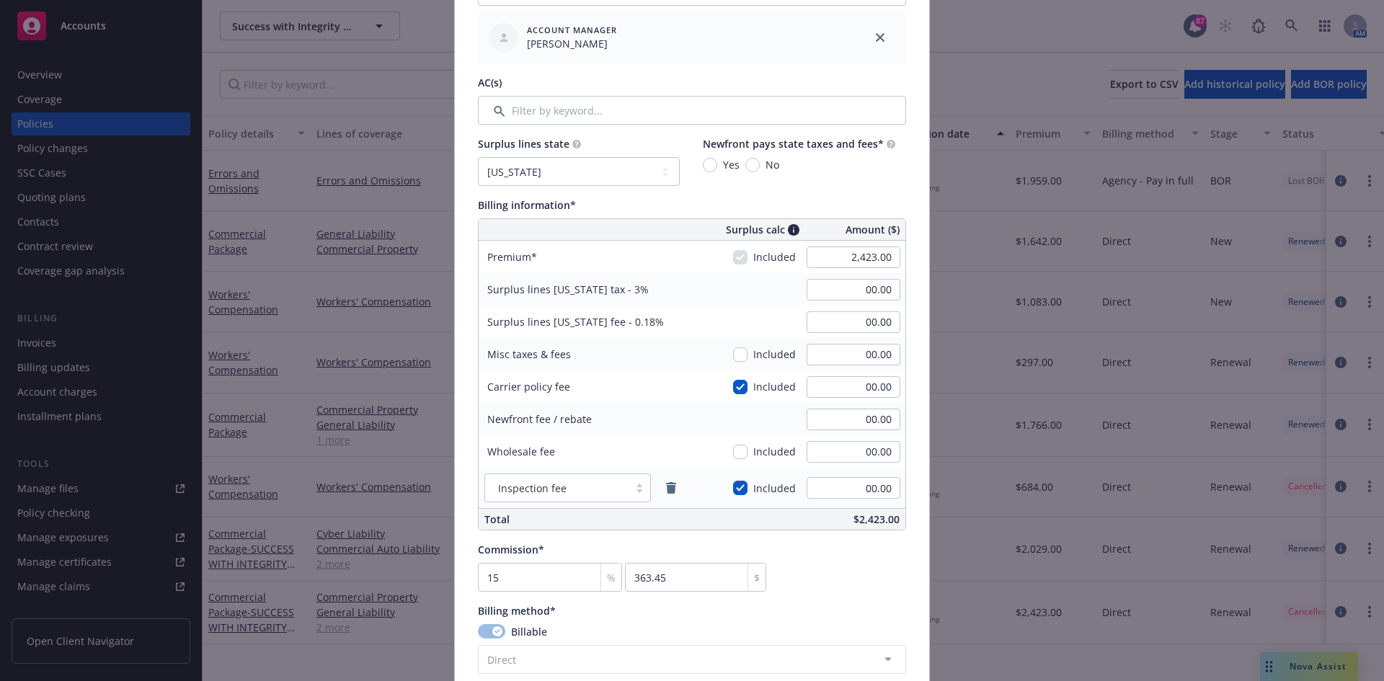
scroll to position [721, 0]
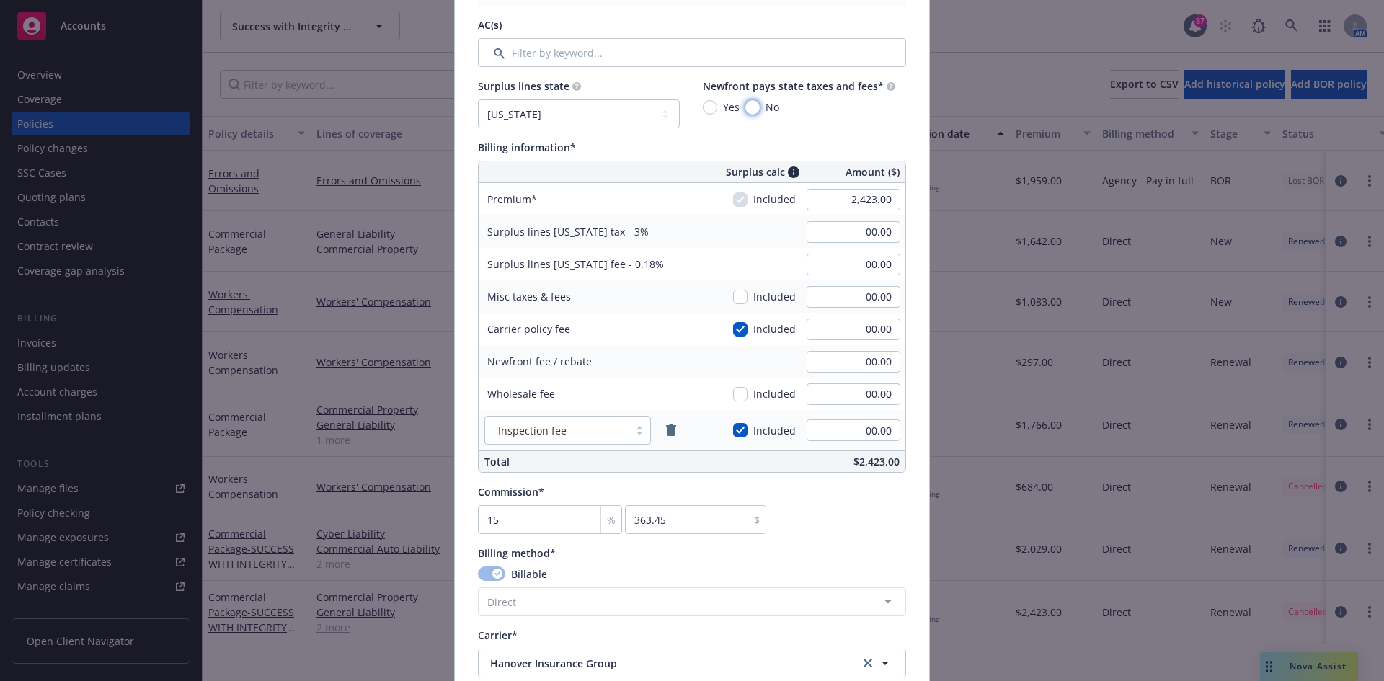
click at [745, 107] on input "No" at bounding box center [752, 107] width 14 height 14
radio input "true"
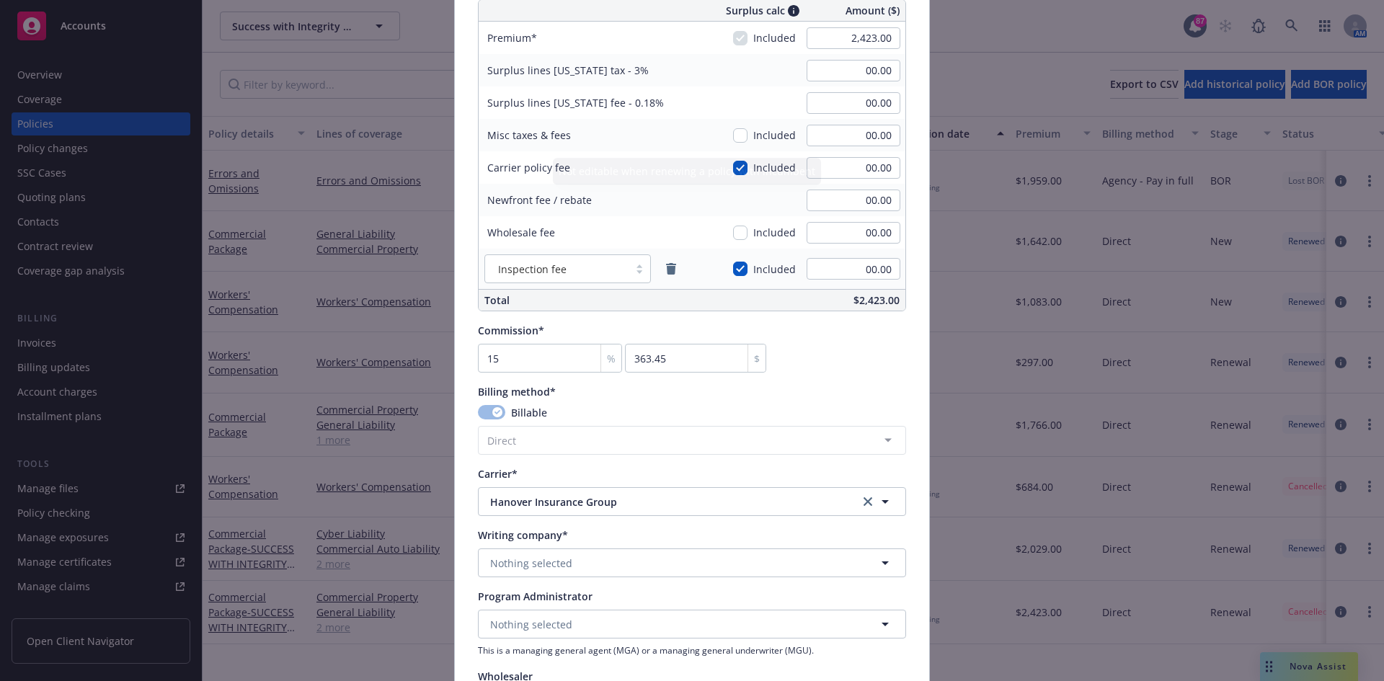
scroll to position [1081, 0]
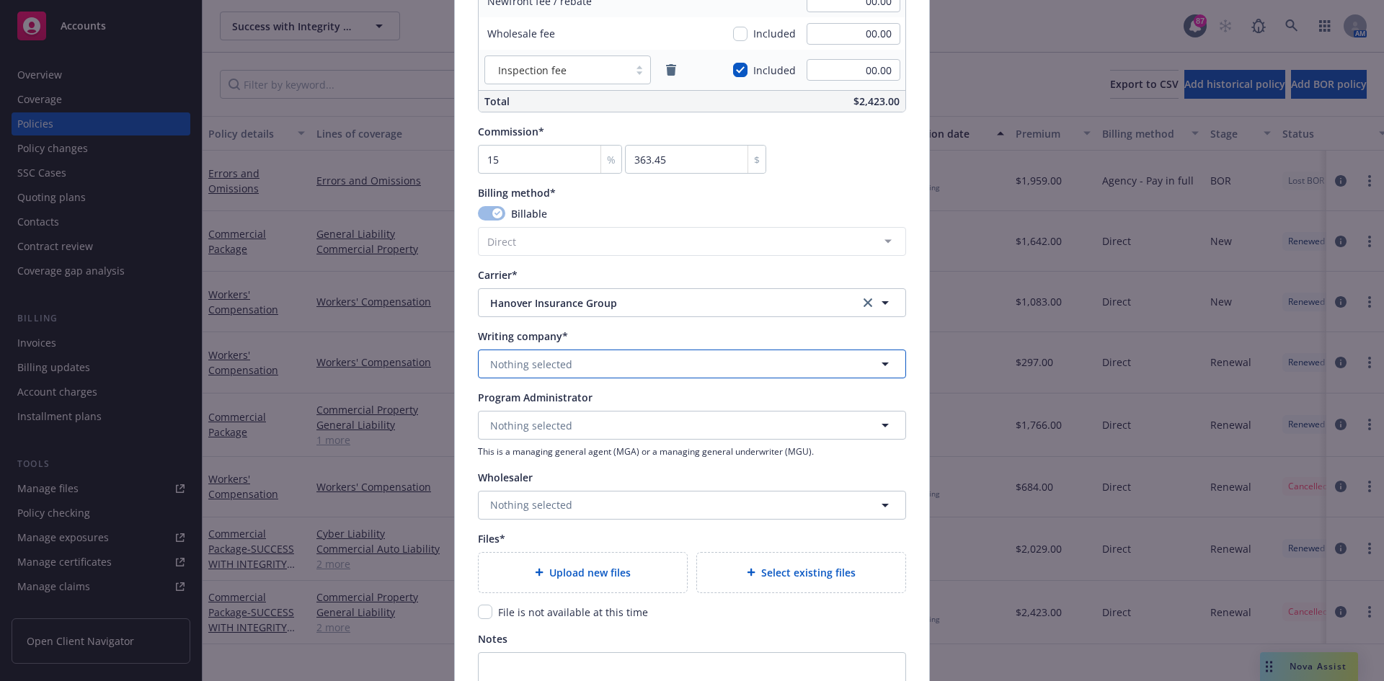
click at [556, 366] on span "Nothing selected" at bounding box center [531, 364] width 82 height 15
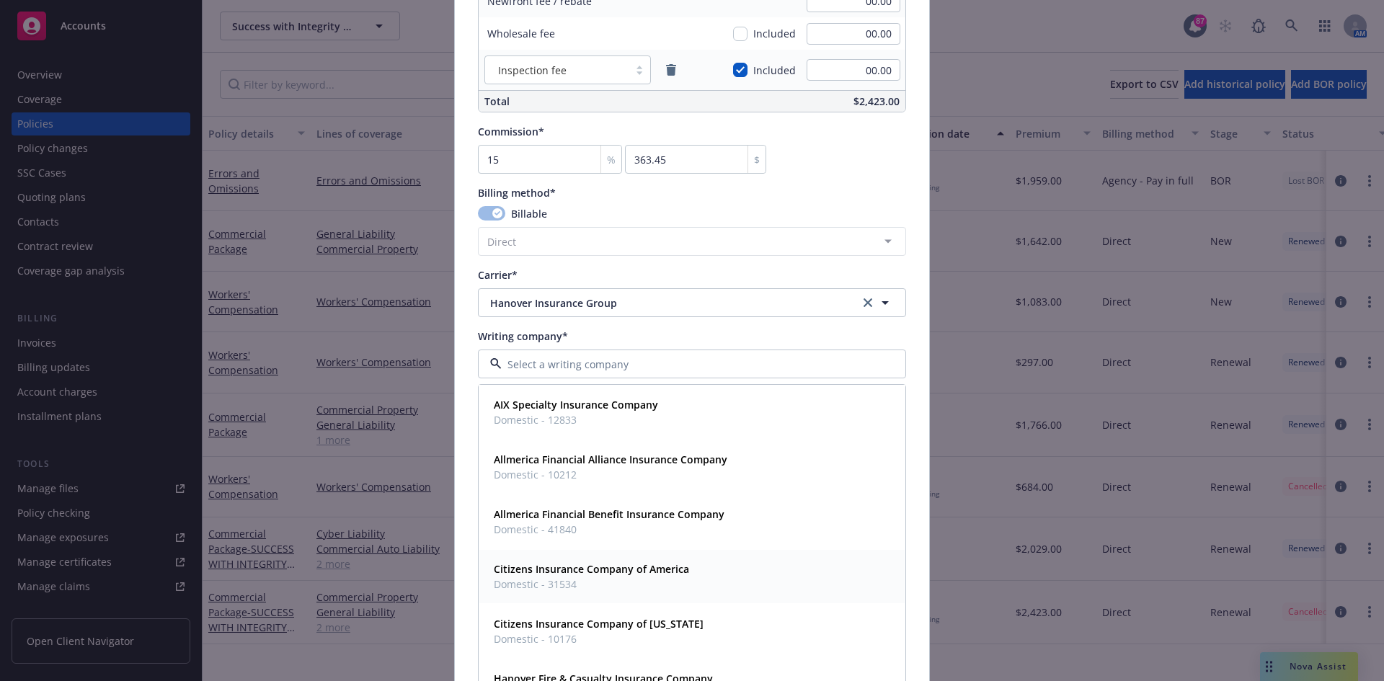
click at [593, 572] on strong "Citizens Insurance Company of America" at bounding box center [591, 569] width 195 height 14
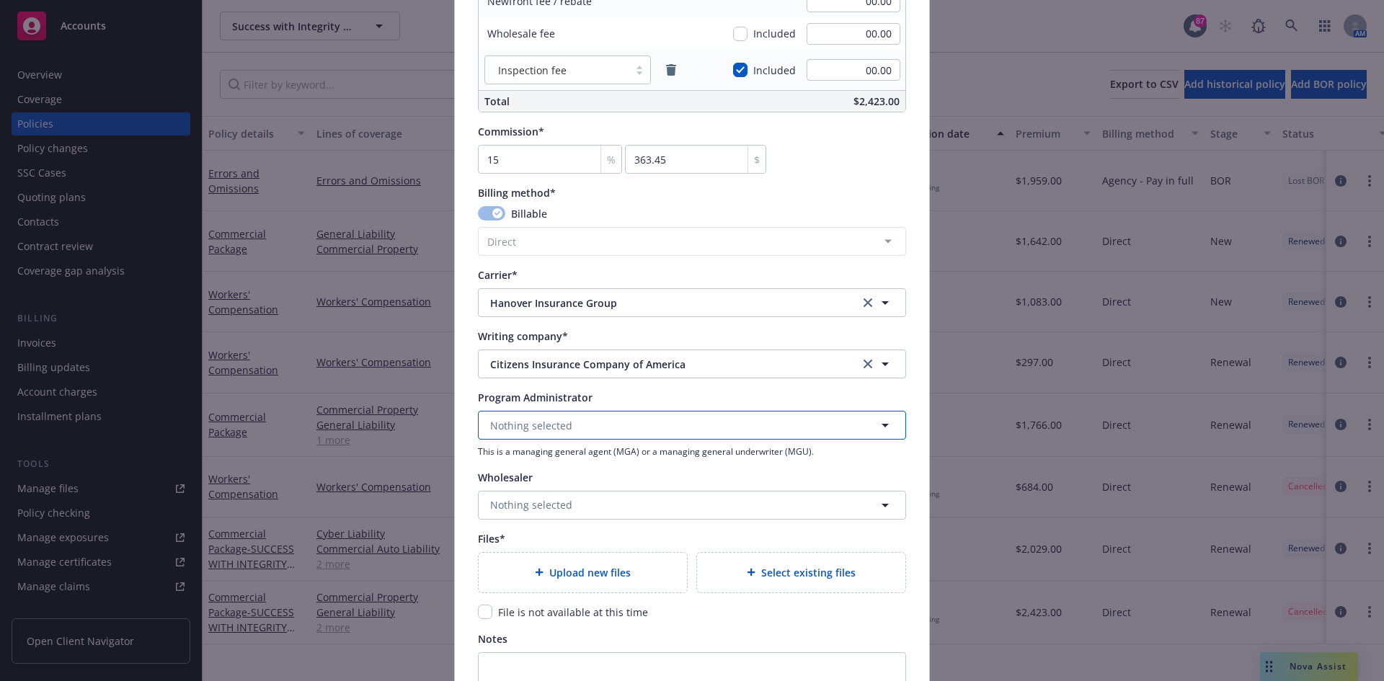
click at [563, 425] on span "Nothing selected" at bounding box center [531, 425] width 82 height 15
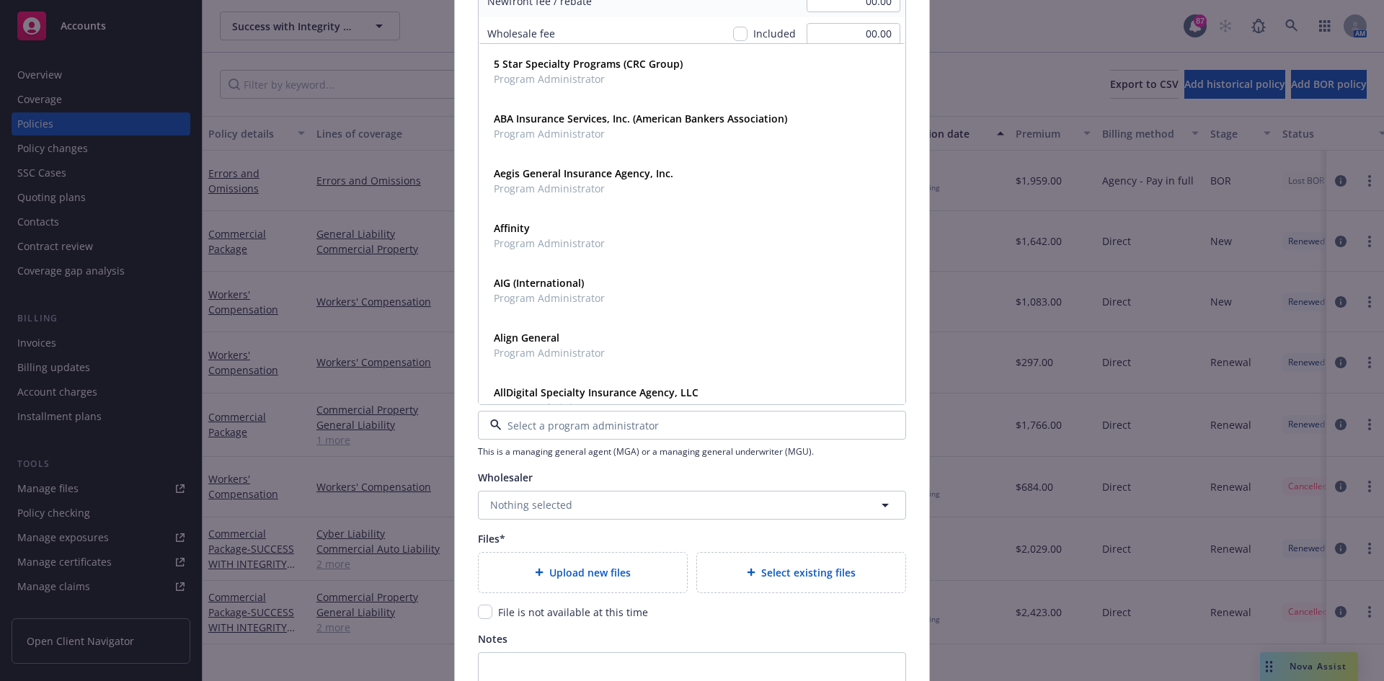
click at [747, 473] on div "Wholesaler" at bounding box center [692, 477] width 428 height 15
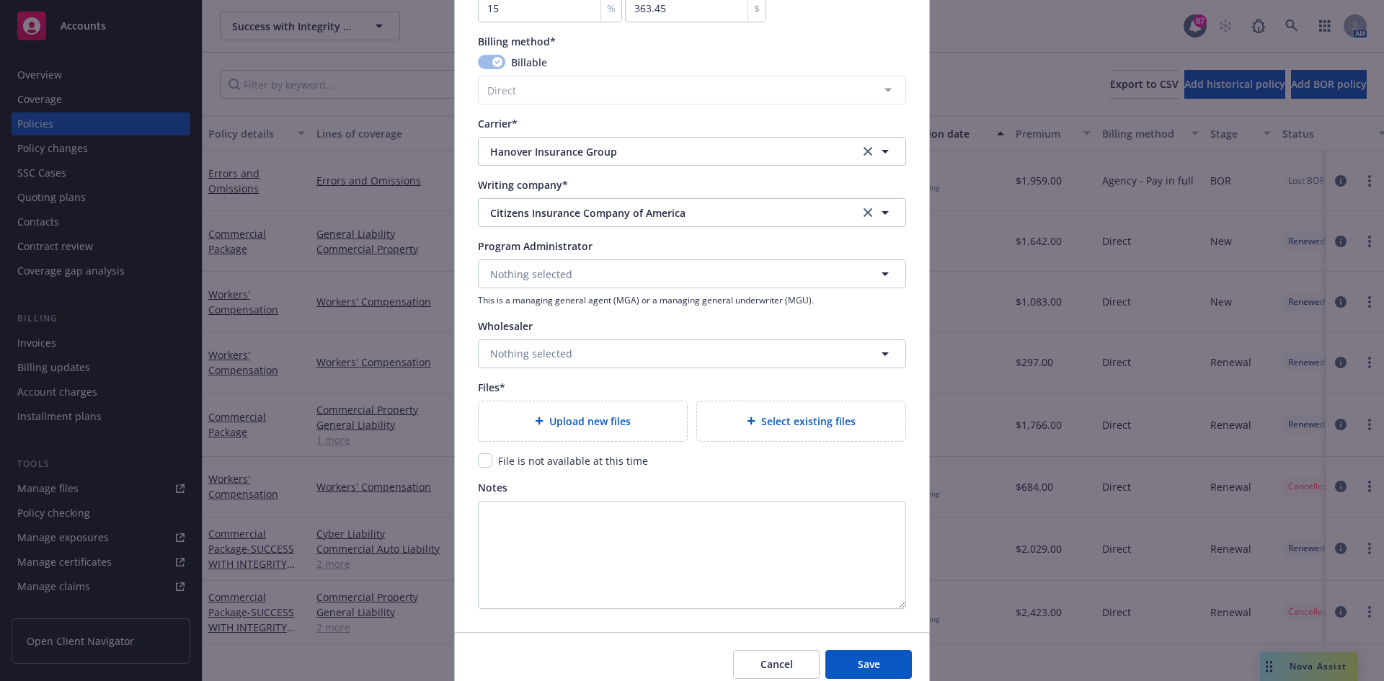
scroll to position [1295, 0]
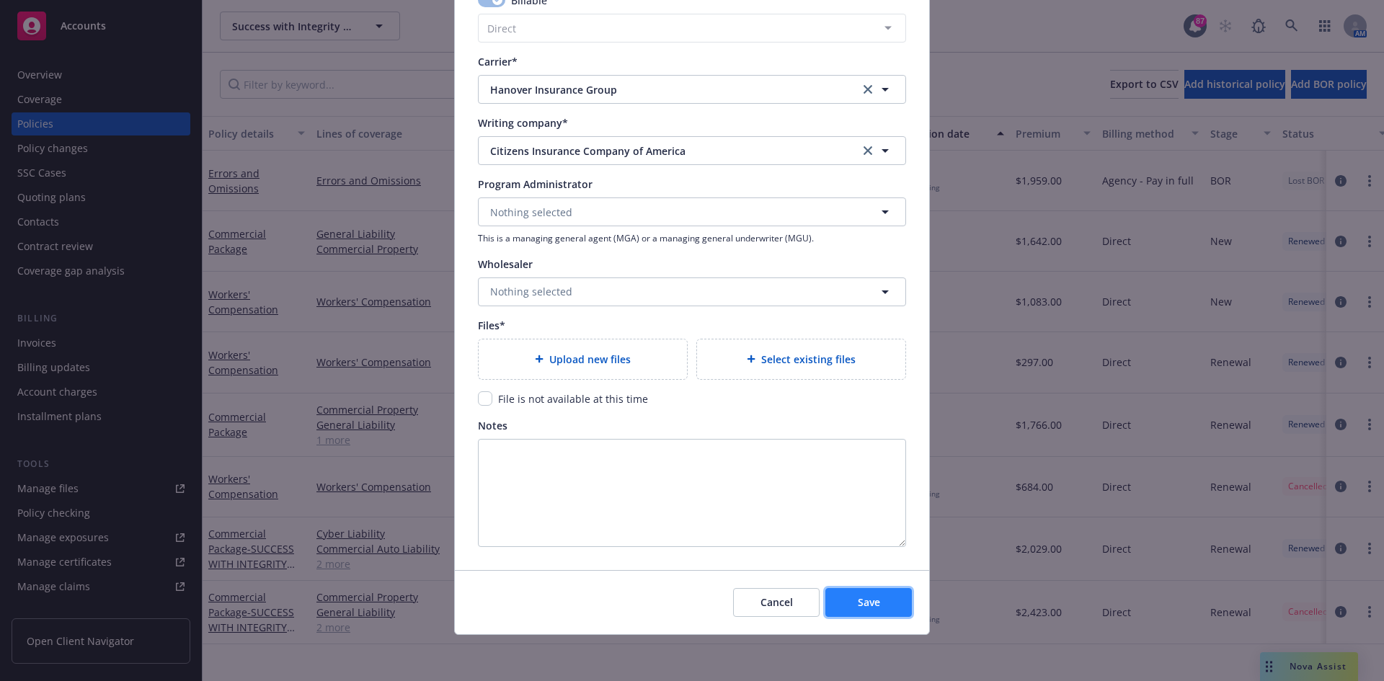
click at [859, 601] on span "Save" at bounding box center [869, 602] width 22 height 14
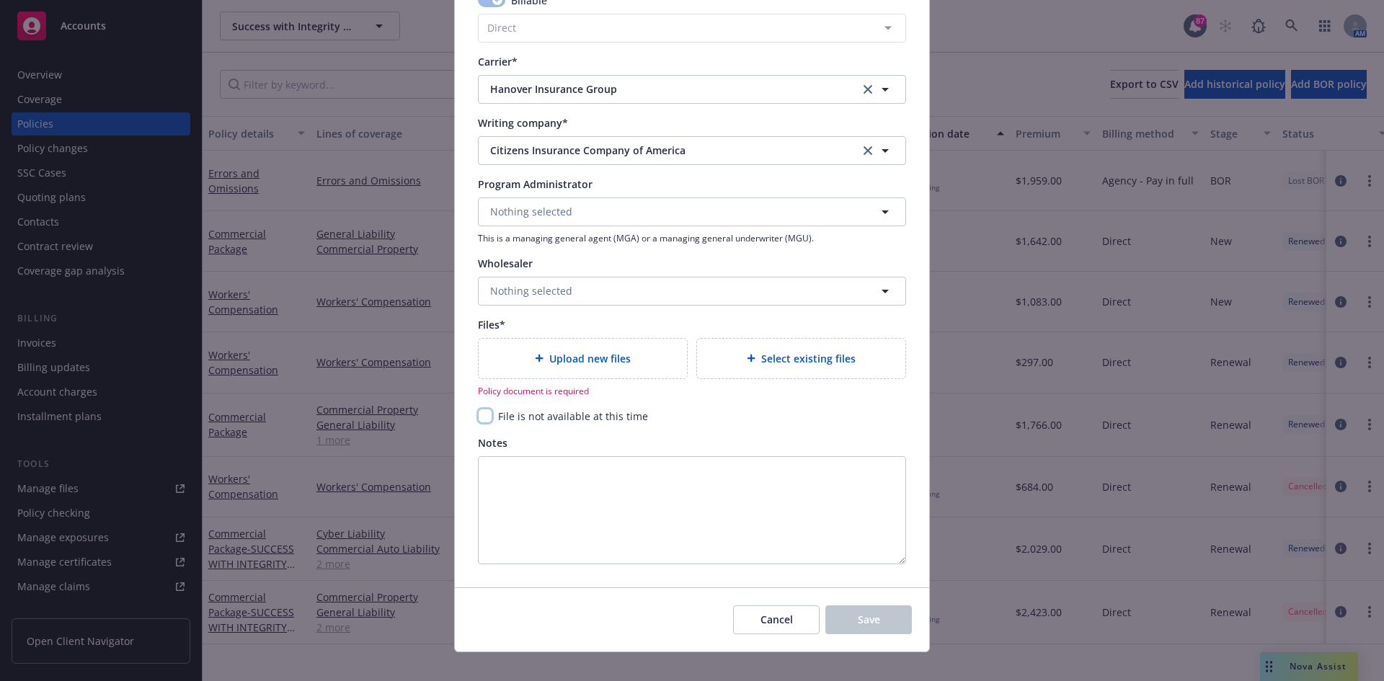
click at [484, 415] on input "checkbox" at bounding box center [485, 416] width 14 height 14
checkbox input "true"
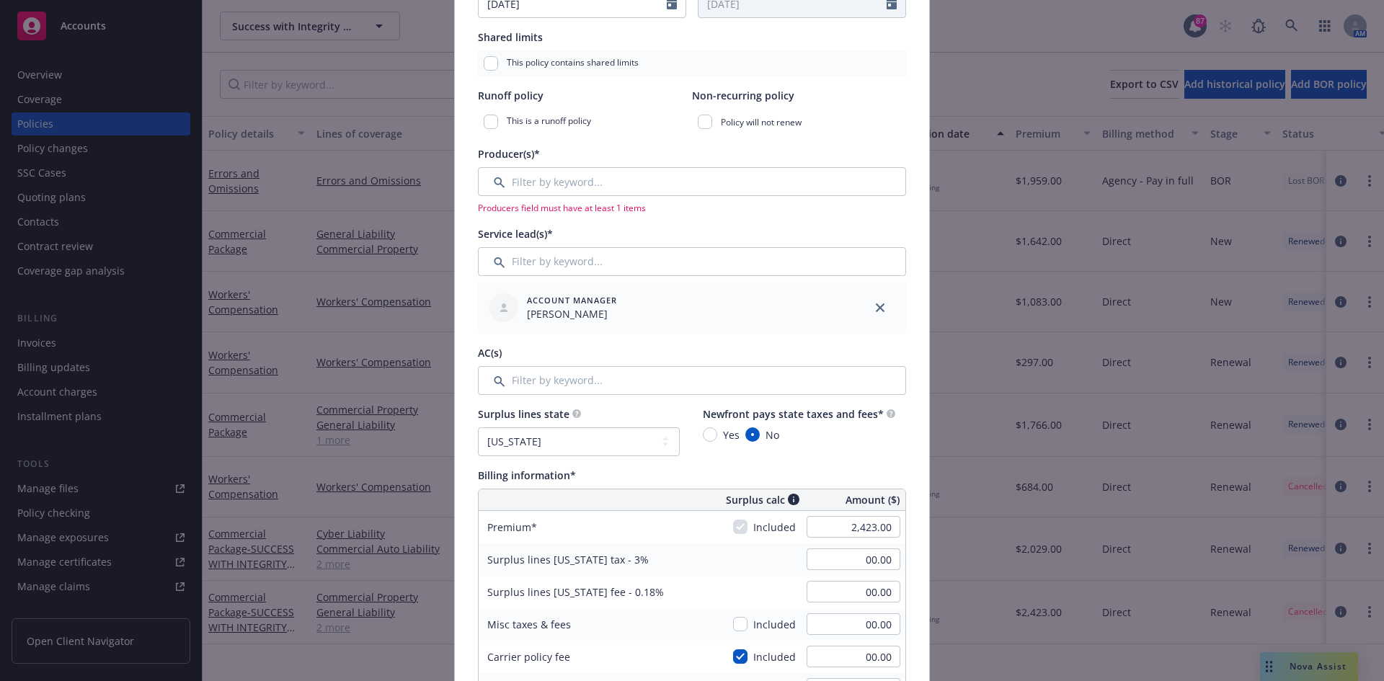
scroll to position [376, 0]
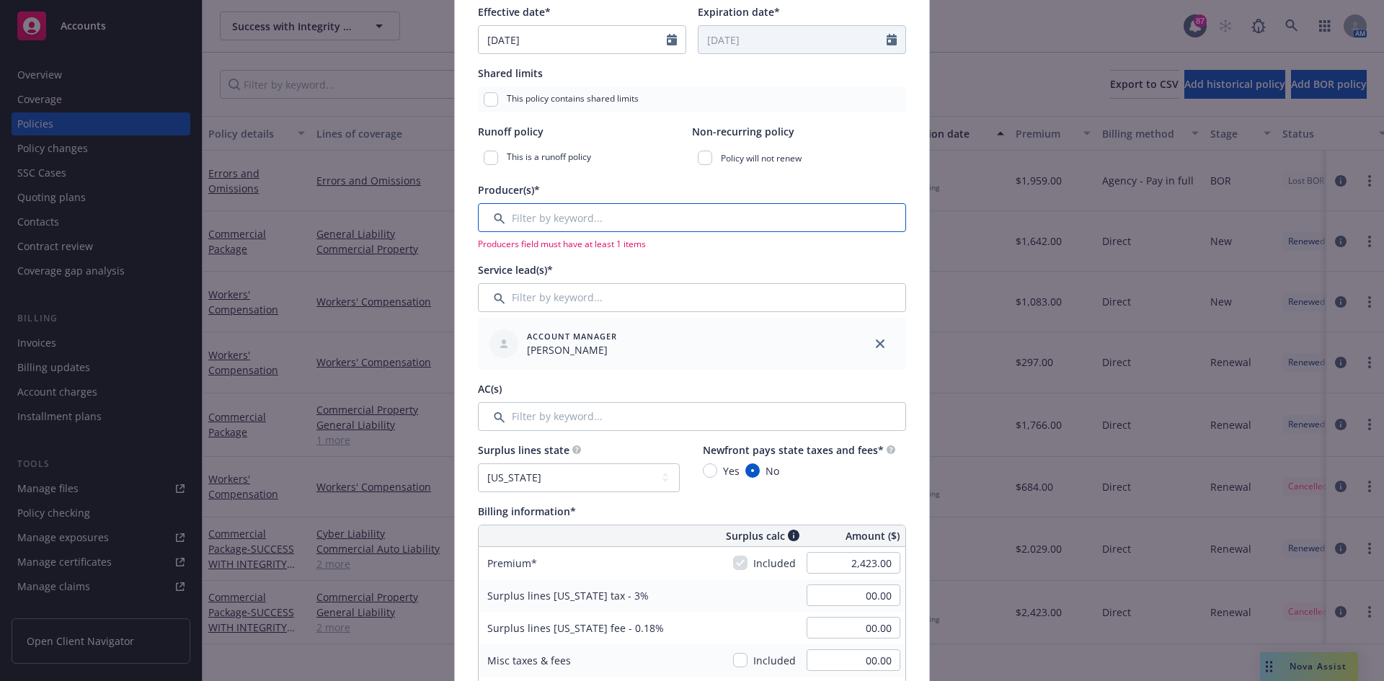
click at [492, 216] on input "Filter by keyword..." at bounding box center [692, 217] width 428 height 29
click at [750, 183] on div "Producer(s)*" at bounding box center [692, 189] width 428 height 15
drag, startPoint x: 577, startPoint y: 209, endPoint x: 475, endPoint y: 219, distance: 102.9
click at [471, 219] on div "You are renewing a non-recurring policy. Policy number* OBF-H757218-03 Policy n…" at bounding box center [692, 615] width 474 height 1781
type input "newfront"
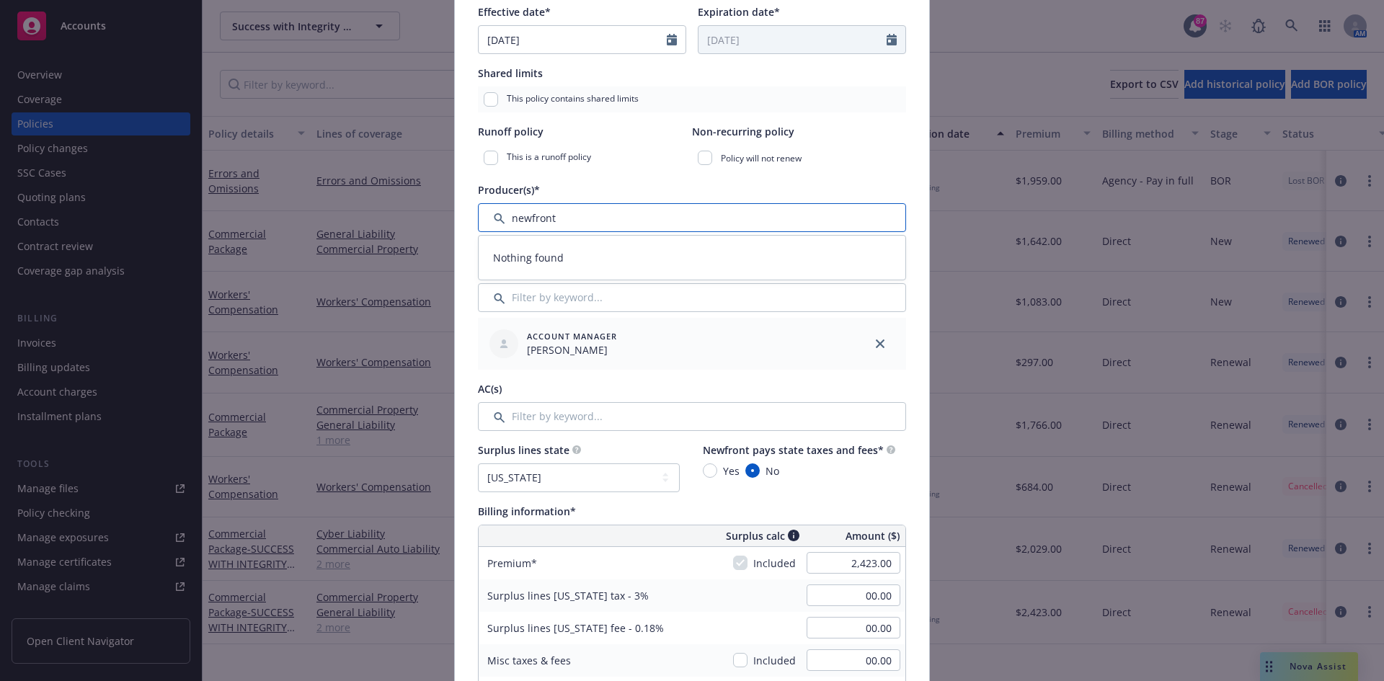
drag, startPoint x: 630, startPoint y: 209, endPoint x: 497, endPoint y: 218, distance: 133.0
click at [497, 218] on input "Filter by keyword..." at bounding box center [692, 217] width 428 height 29
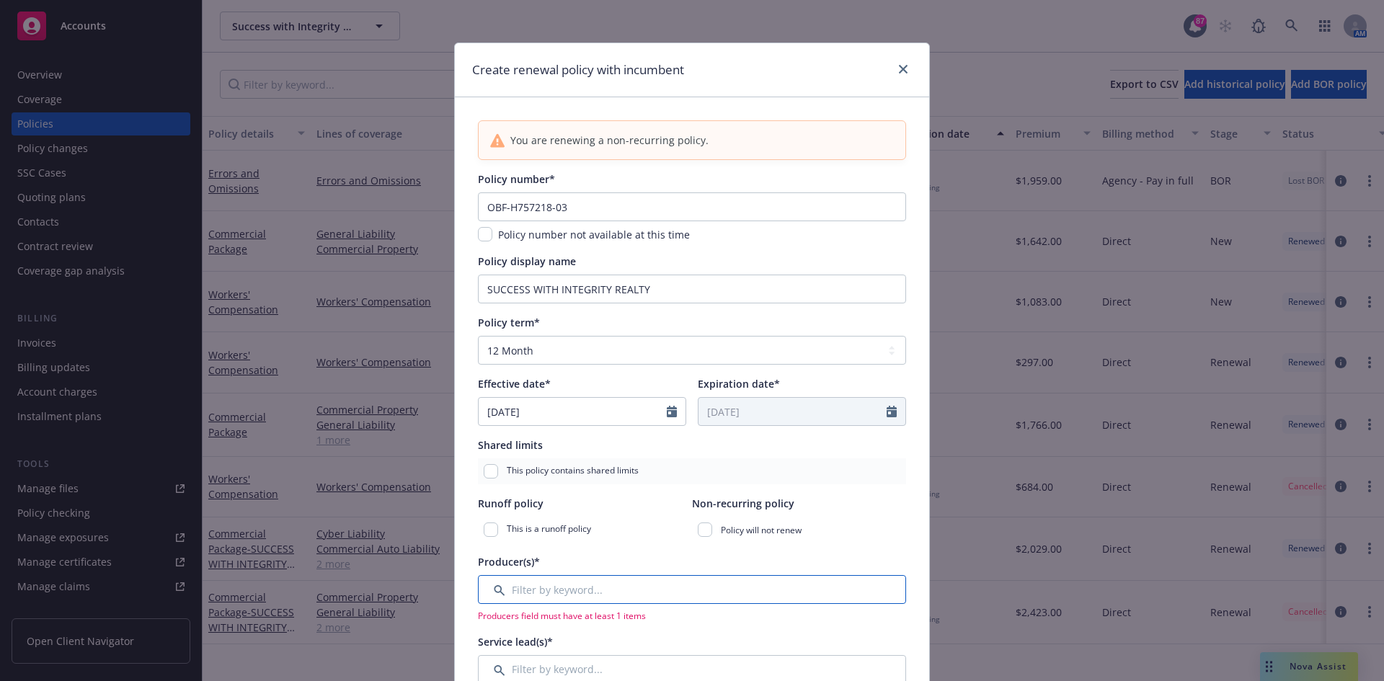
scroll to position [0, 0]
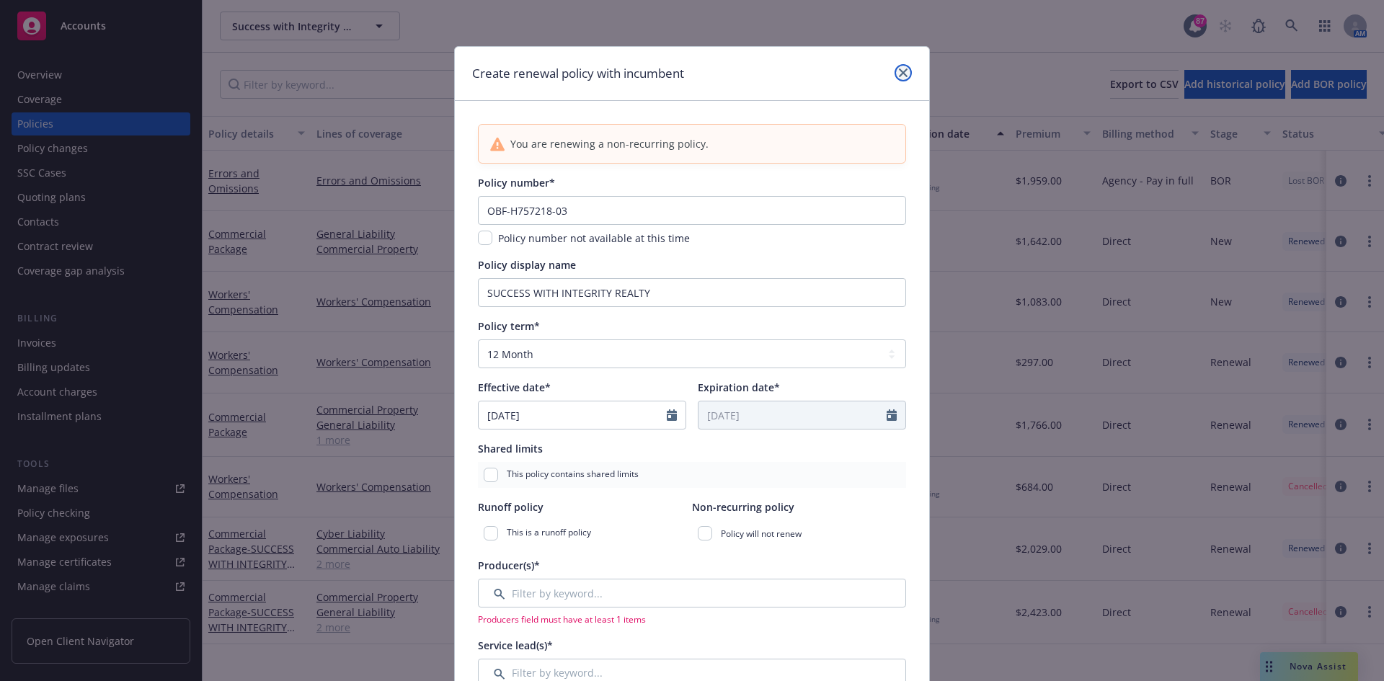
click at [899, 73] on icon "close" at bounding box center [903, 72] width 9 height 9
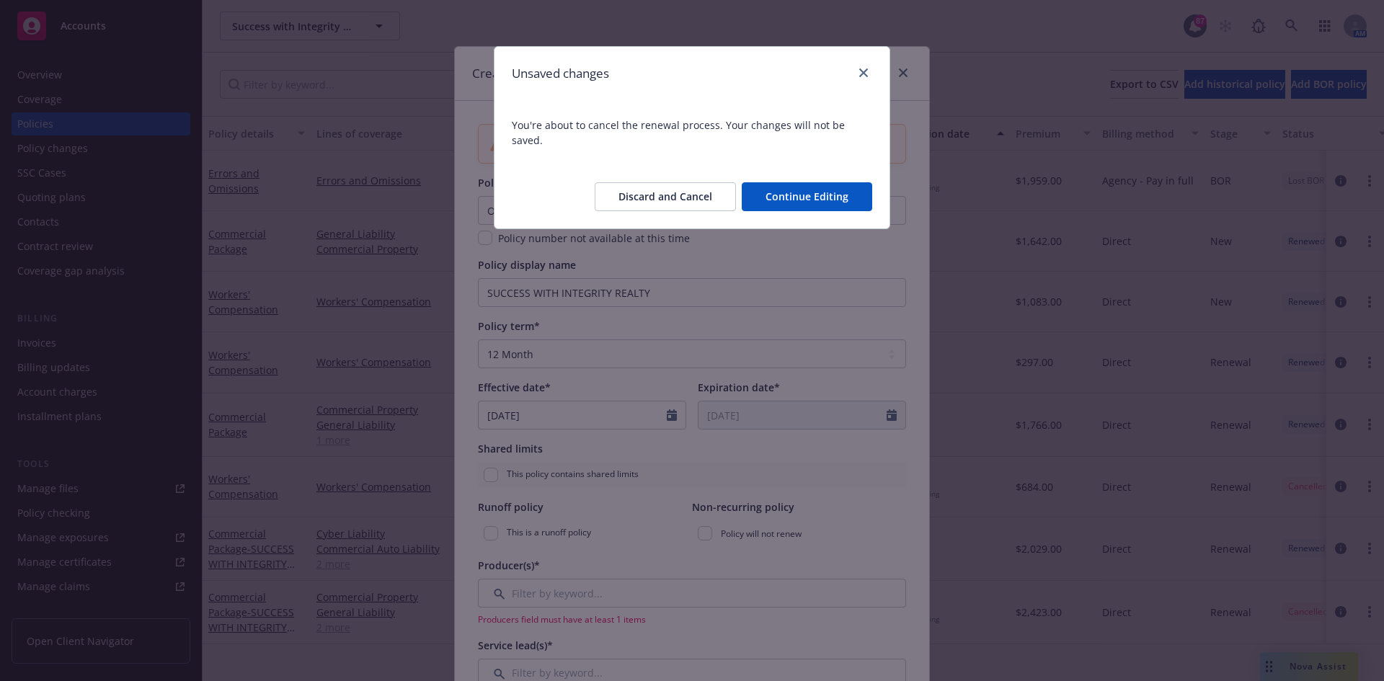
click at [687, 182] on button "Discard and Cancel" at bounding box center [665, 196] width 141 height 29
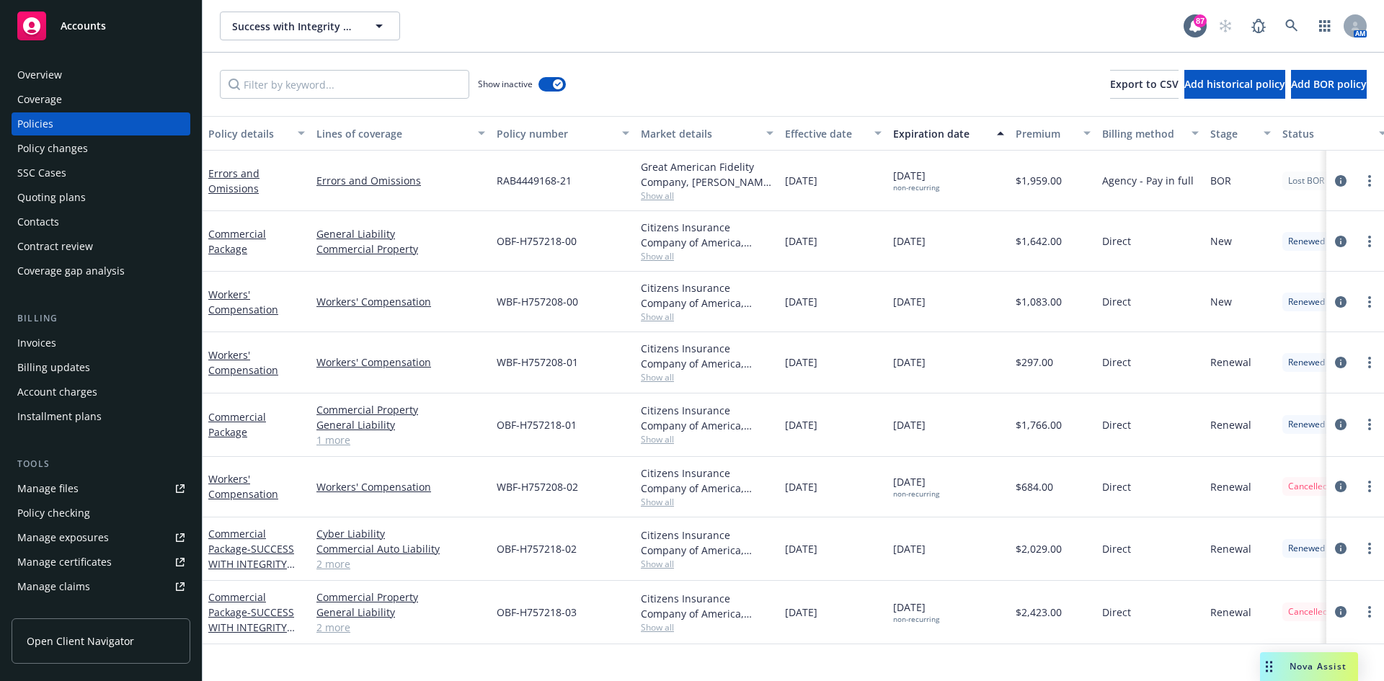
click at [79, 73] on div "Overview" at bounding box center [100, 74] width 167 height 23
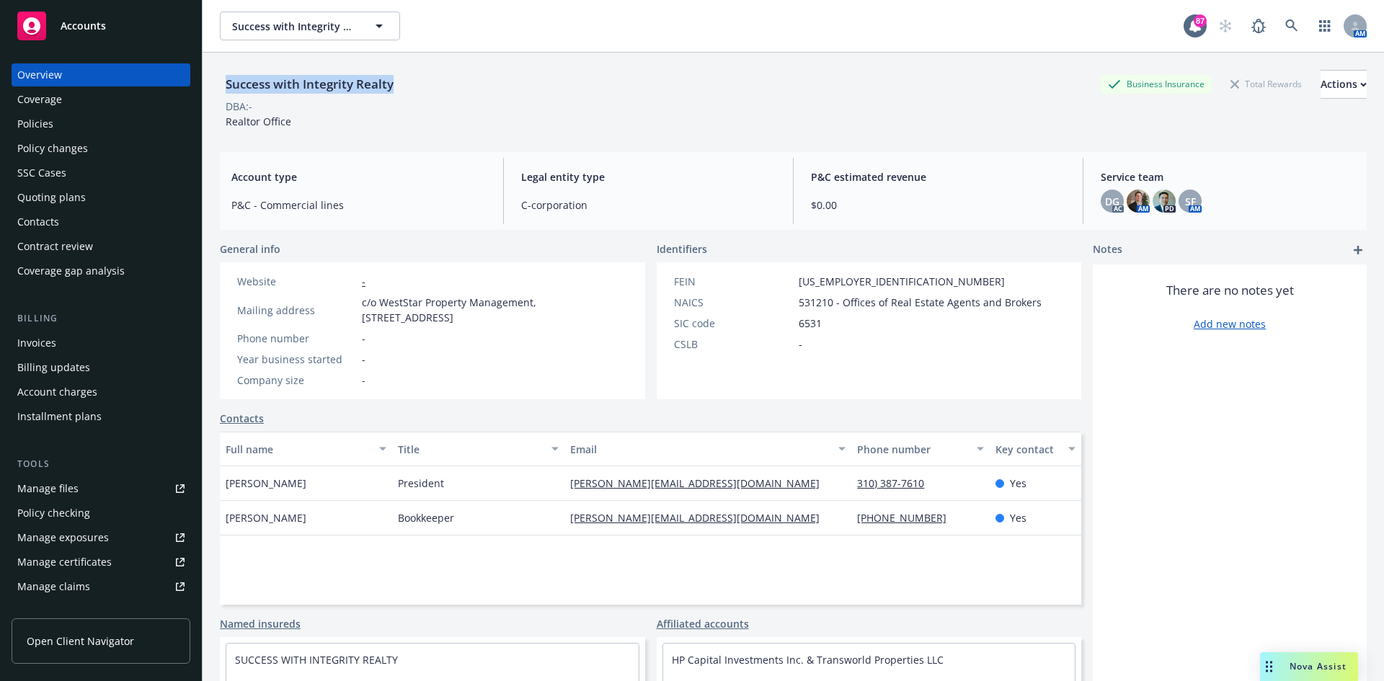
drag, startPoint x: 411, startPoint y: 89, endPoint x: 233, endPoint y: 86, distance: 178.1
click at [225, 90] on div "Success with Integrity Realty Business Insurance Total Rewards Actions" at bounding box center [793, 84] width 1147 height 29
copy div "Success with Integrity Realty"
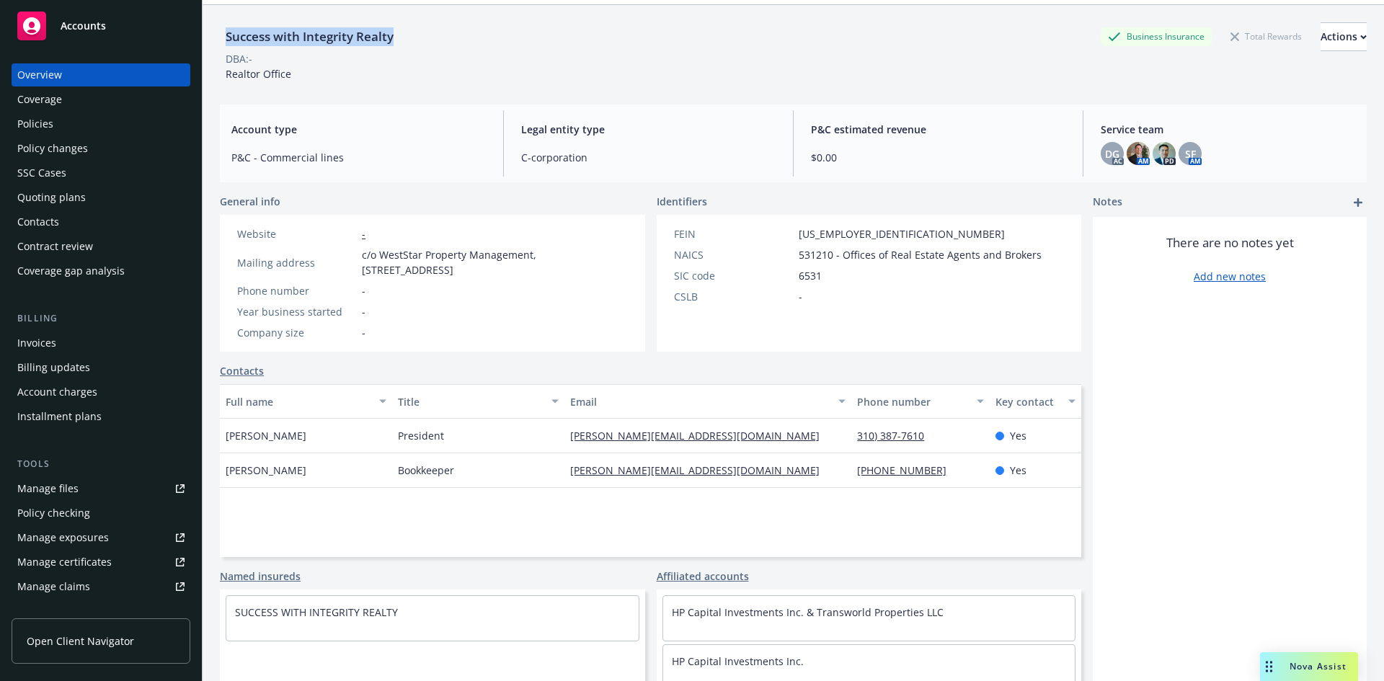
scroll to position [109, 0]
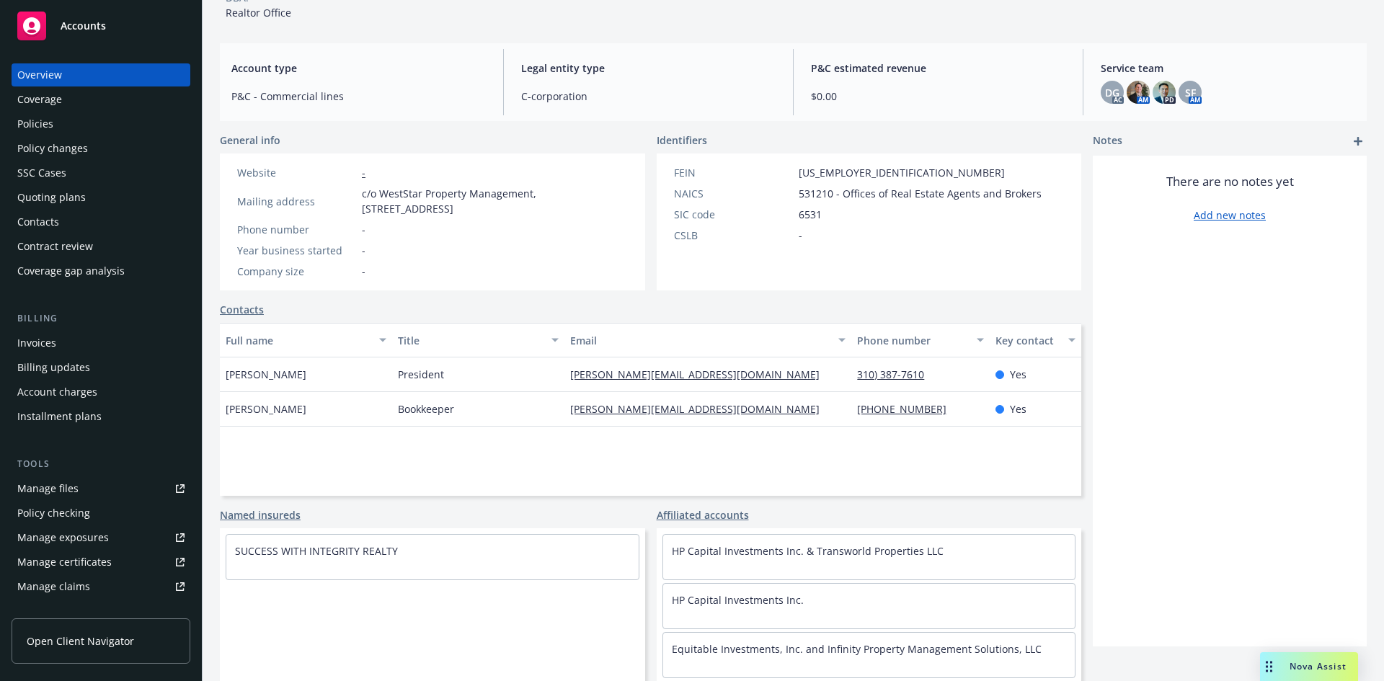
click at [58, 125] on div "Policies" at bounding box center [100, 123] width 167 height 23
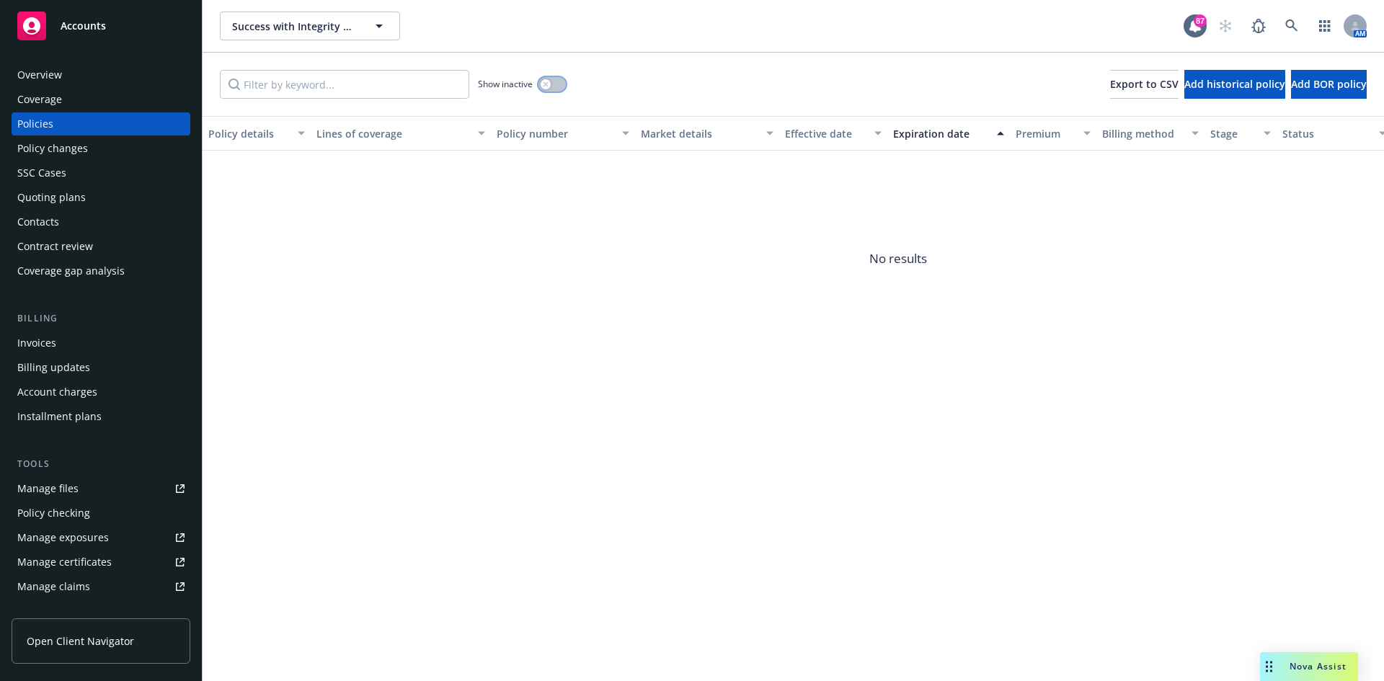
click at [542, 84] on div "button" at bounding box center [546, 84] width 10 height 10
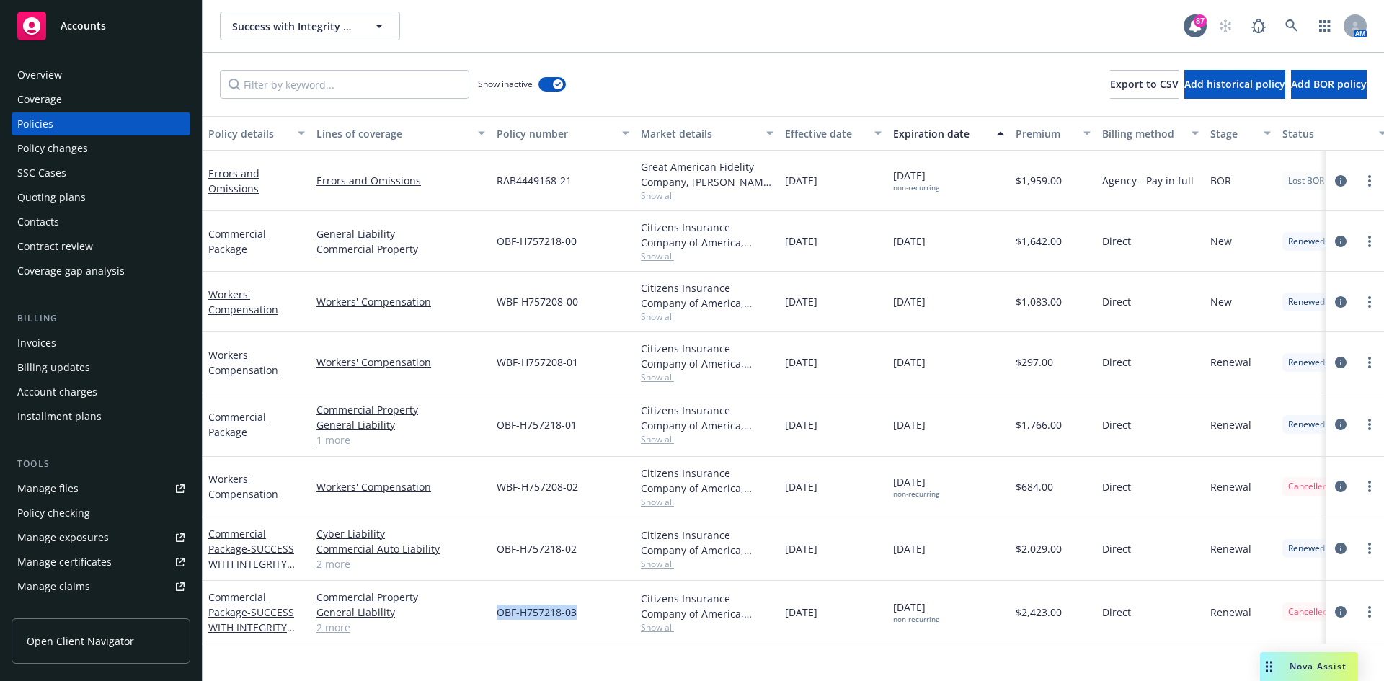
drag, startPoint x: 580, startPoint y: 613, endPoint x: 500, endPoint y: 615, distance: 80.0
click at [500, 615] on div "OBF-H757218-03" at bounding box center [563, 612] width 144 height 63
copy span "OBF-H757218-03"
